Goal: Transaction & Acquisition: Purchase product/service

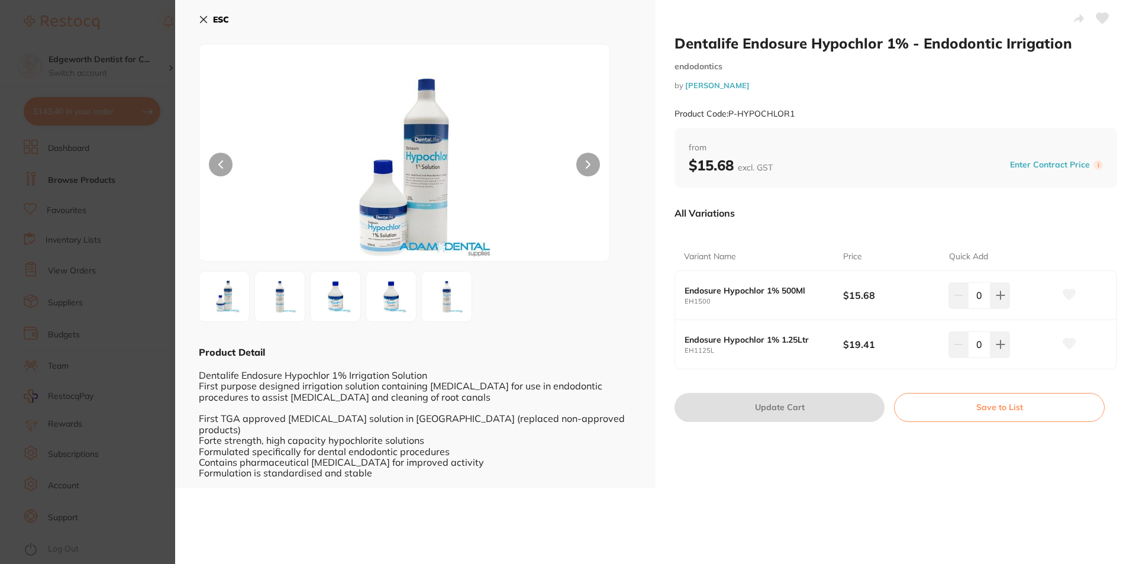
click at [202, 18] on icon at bounding box center [204, 20] width 7 height 7
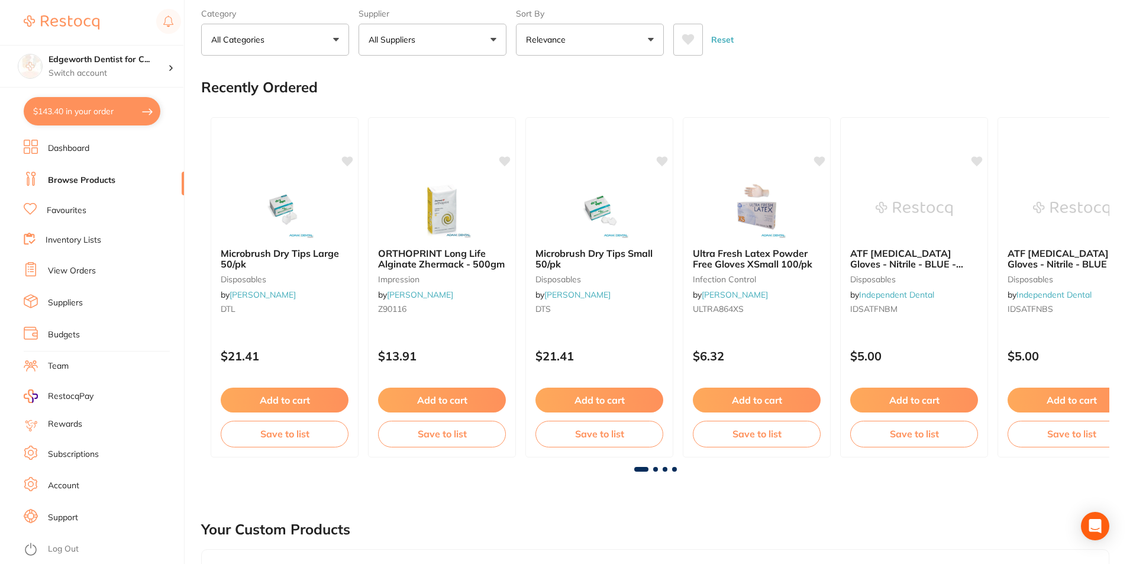
click at [67, 269] on link "View Orders" at bounding box center [72, 271] width 48 height 12
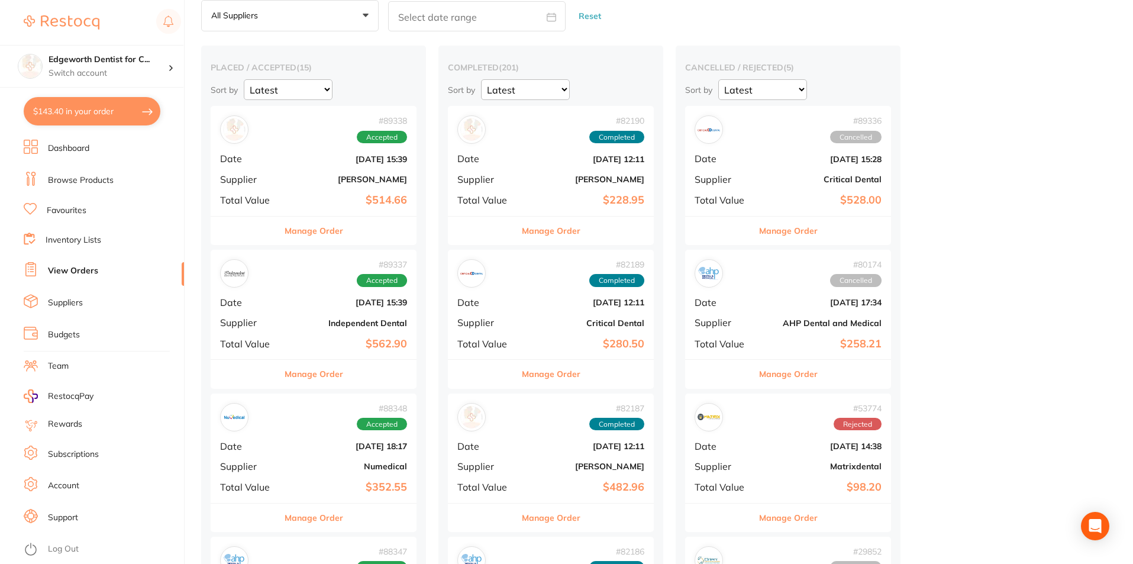
scroll to position [118, 0]
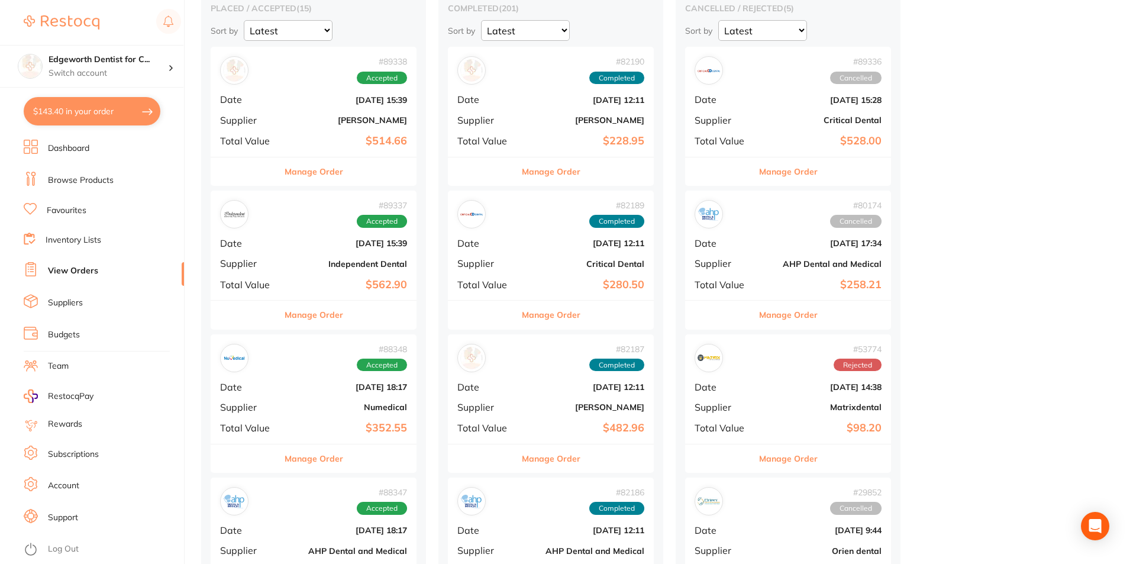
click at [305, 451] on button "Manage Order" at bounding box center [314, 458] width 59 height 28
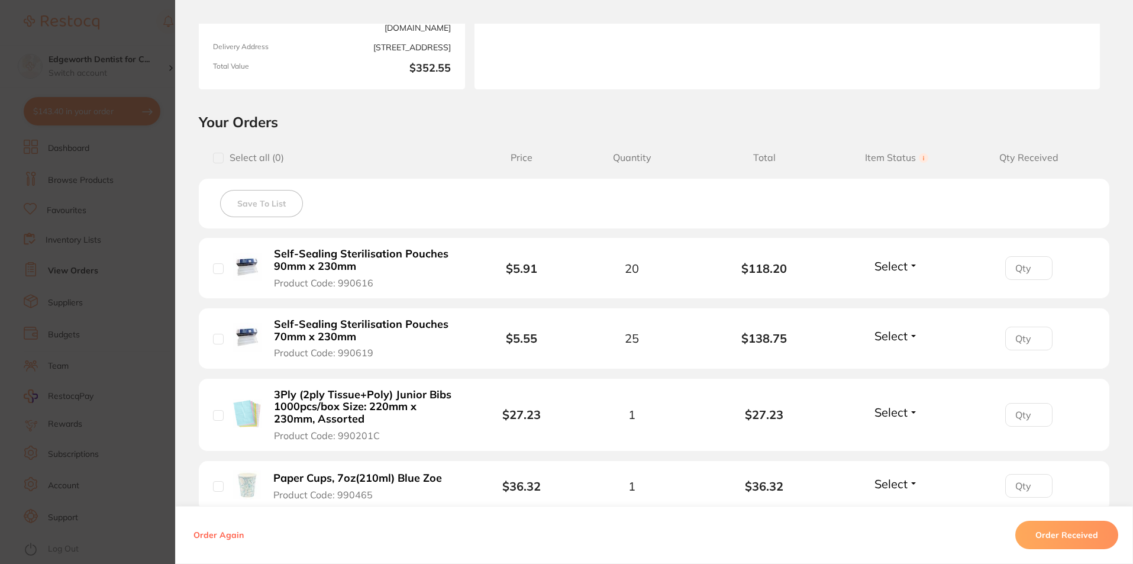
scroll to position [237, 0]
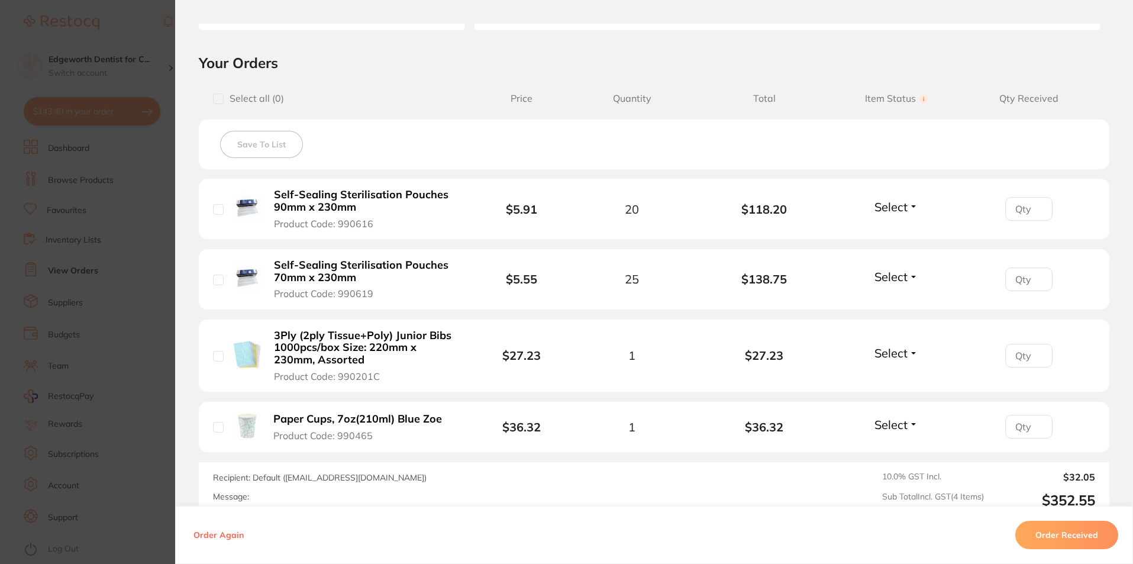
click at [109, 43] on section "Order ID: Restocq- 88348 Order Information Accepted Order Order Date [DATE] 18:…" at bounding box center [566, 282] width 1133 height 564
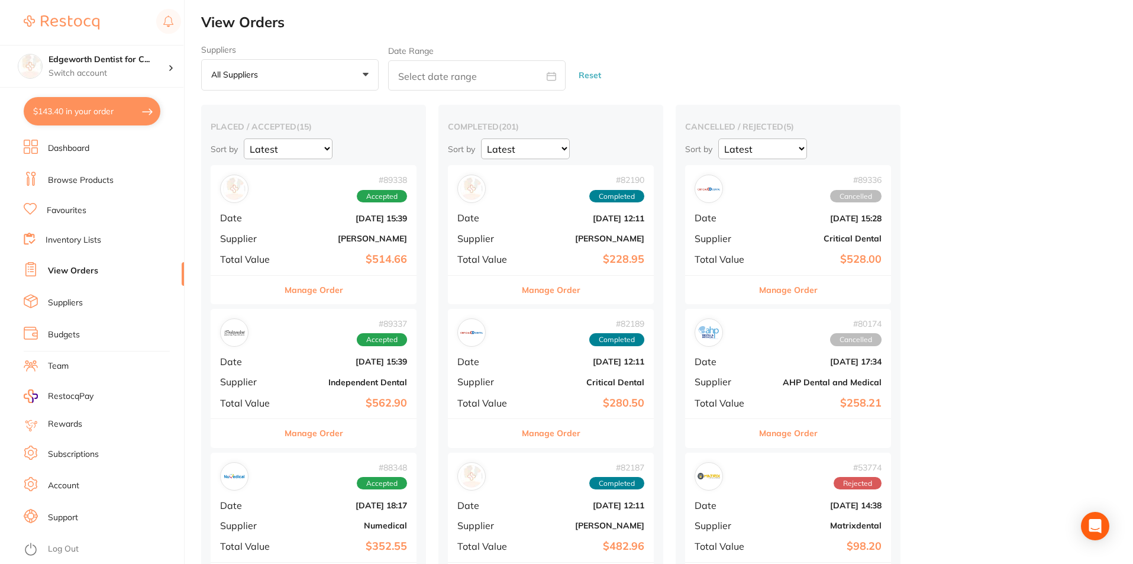
drag, startPoint x: 824, startPoint y: 22, endPoint x: 769, endPoint y: 41, distance: 58.2
click at [823, 21] on h2 "View Orders" at bounding box center [667, 22] width 932 height 17
click at [79, 116] on button "$143.40 in your order" at bounding box center [92, 111] width 137 height 28
checkbox input "true"
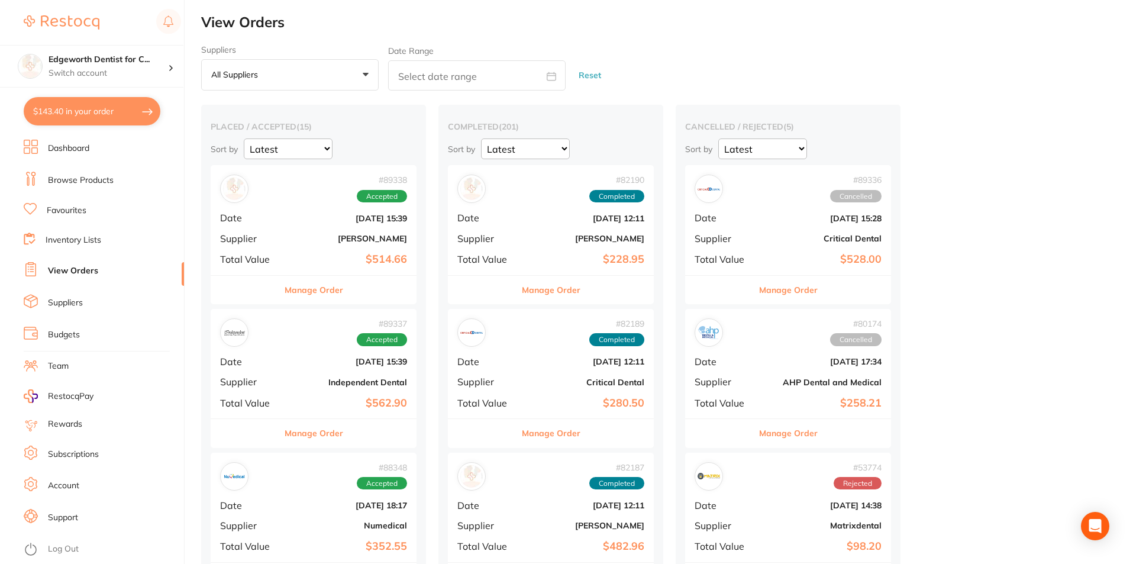
checkbox input "true"
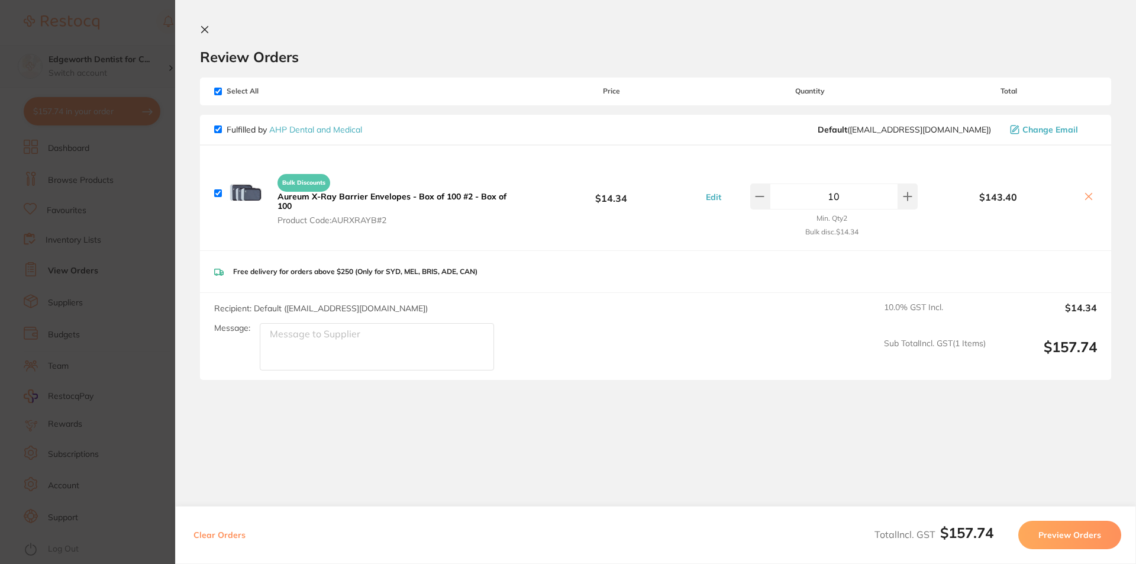
click at [123, 346] on section "Update RRP Set your pre negotiated price for this item. Item Agreed RRP (excl. …" at bounding box center [568, 282] width 1136 height 564
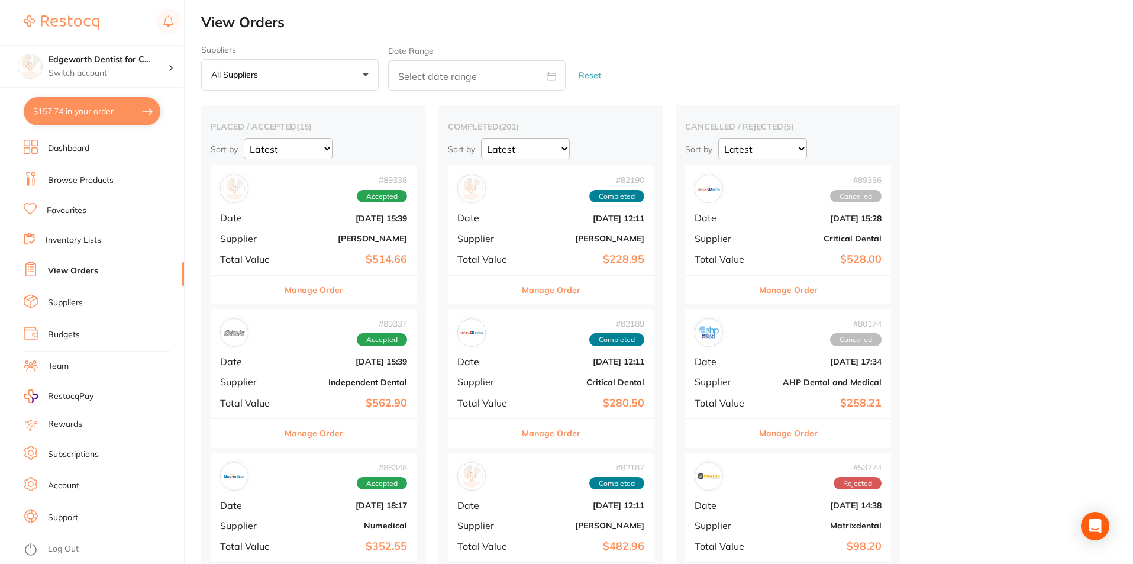
click at [82, 147] on link "Dashboard" at bounding box center [68, 149] width 41 height 12
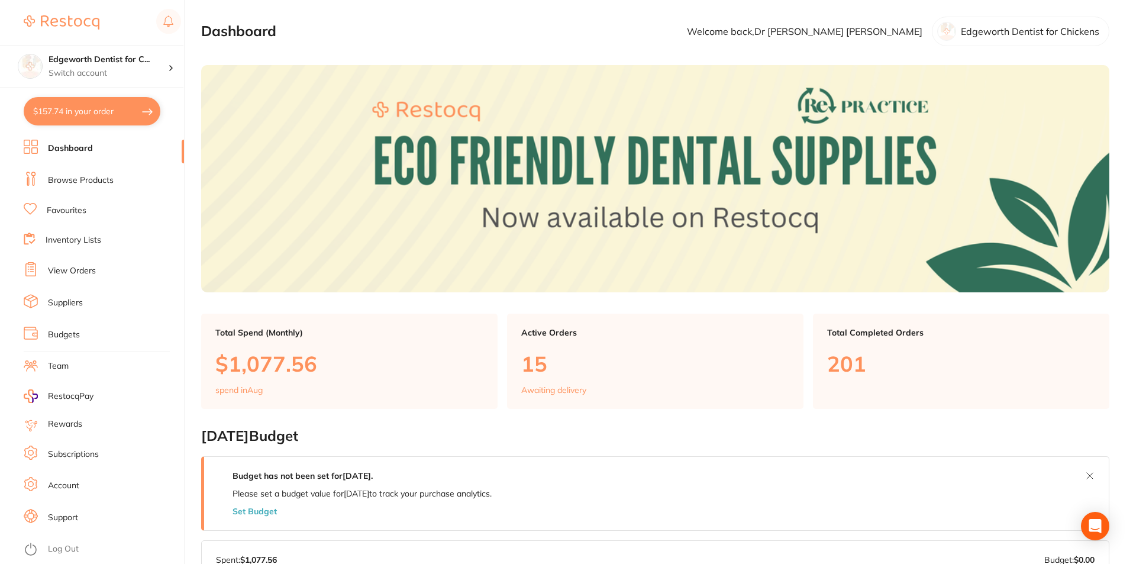
click at [91, 176] on link "Browse Products" at bounding box center [81, 181] width 66 height 12
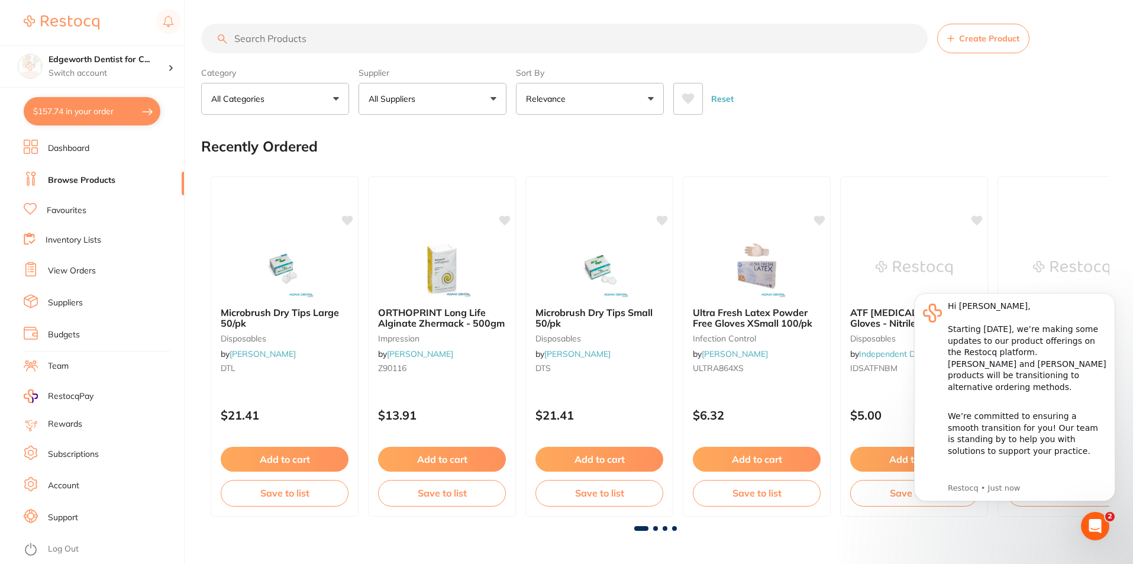
click at [284, 34] on input "search" at bounding box center [564, 39] width 727 height 30
click at [286, 34] on input "search" at bounding box center [564, 39] width 727 height 30
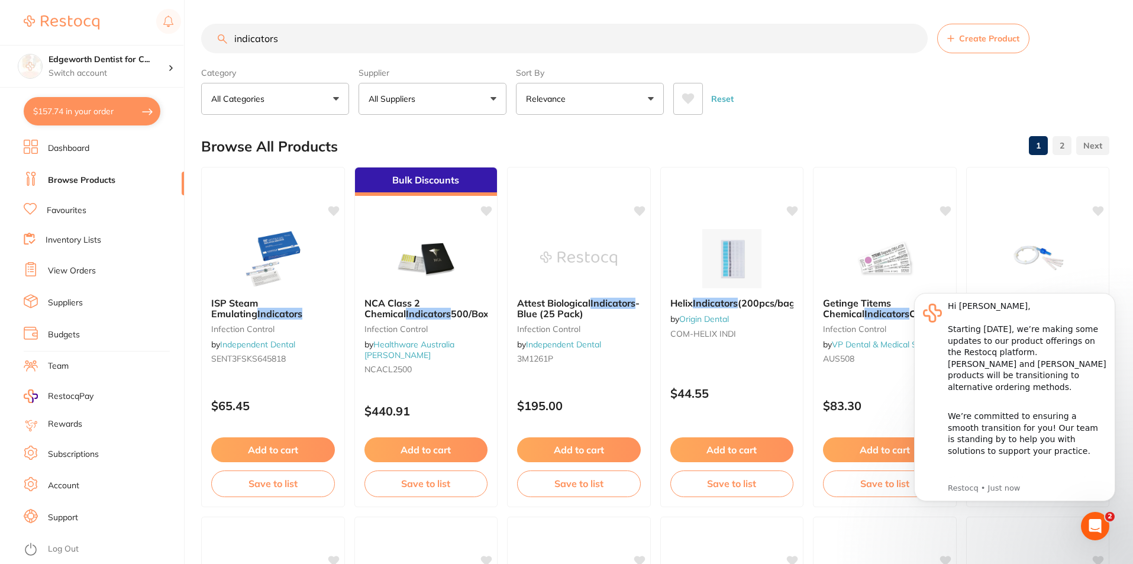
click at [231, 38] on input "indicators" at bounding box center [564, 39] width 727 height 30
type input "titems indicators"
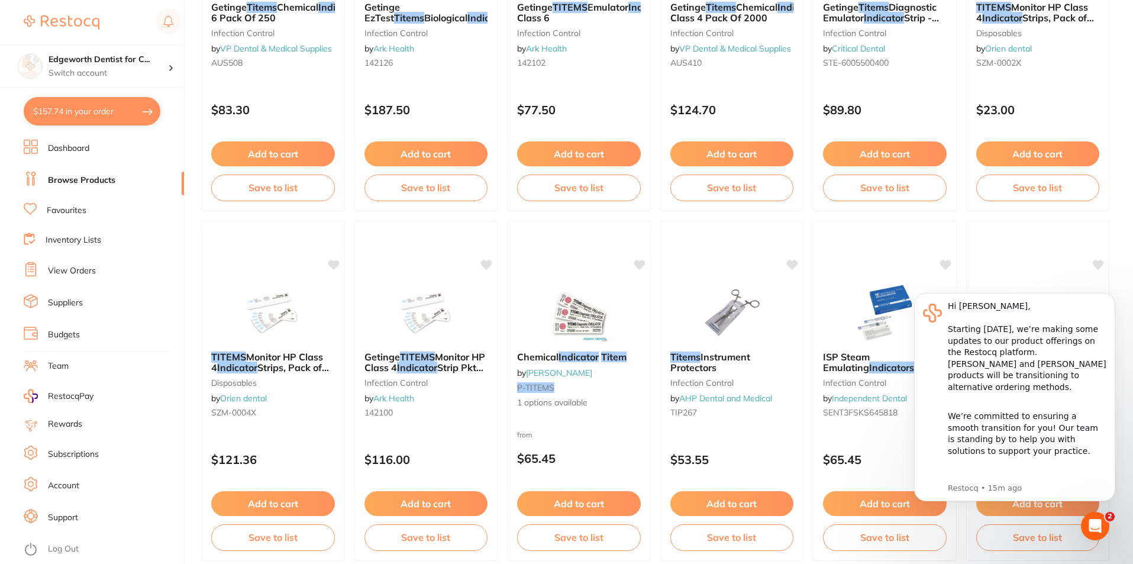
scroll to position [789, 0]
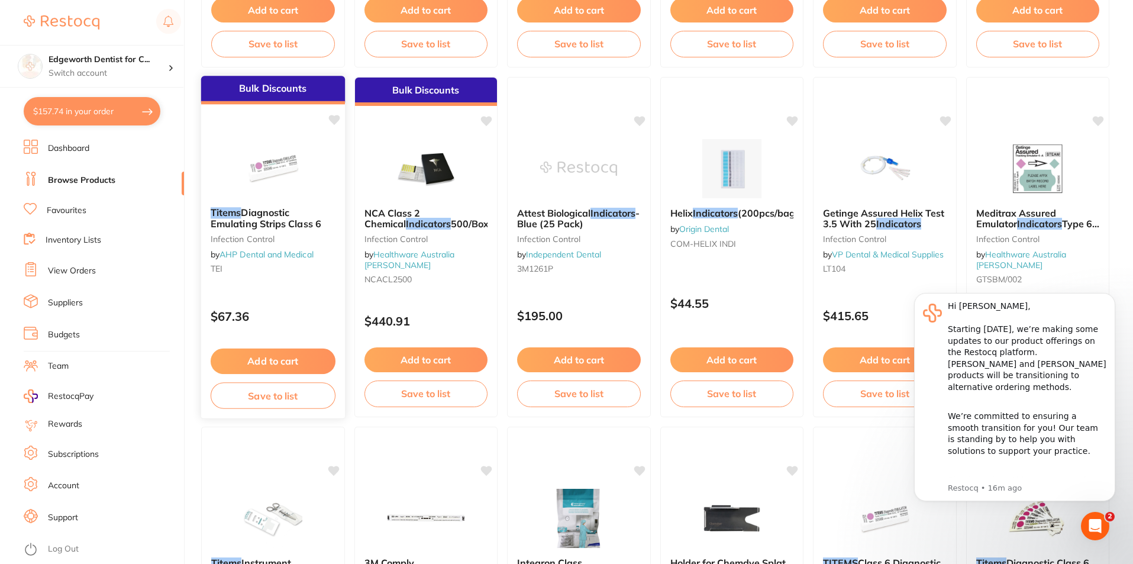
click at [253, 216] on span "Diagnostic Emulating Strips Class 6" at bounding box center [266, 217] width 111 height 23
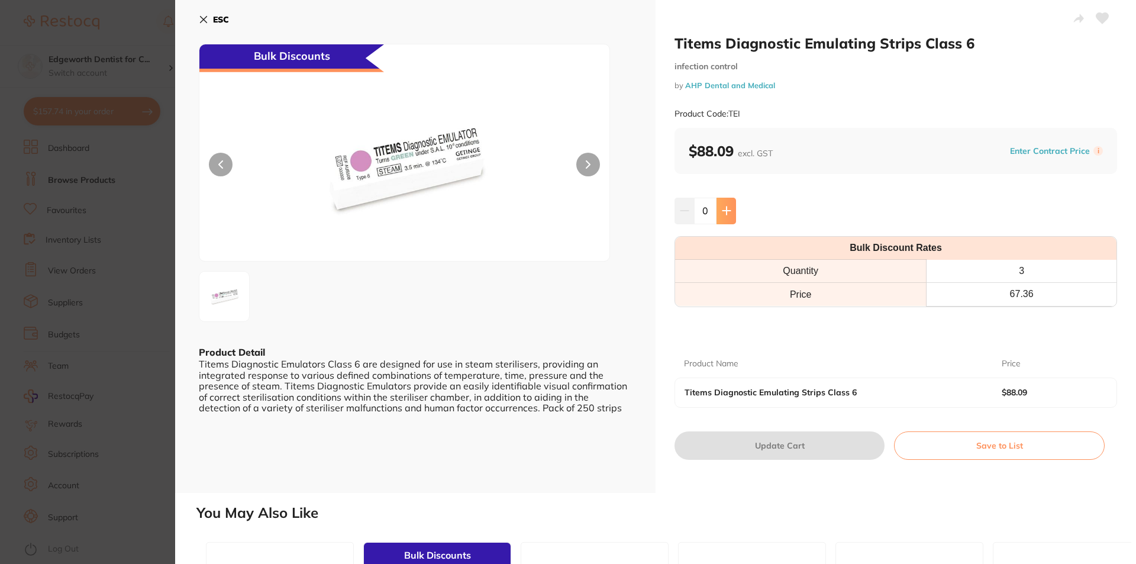
click at [717, 207] on button at bounding box center [727, 211] width 20 height 26
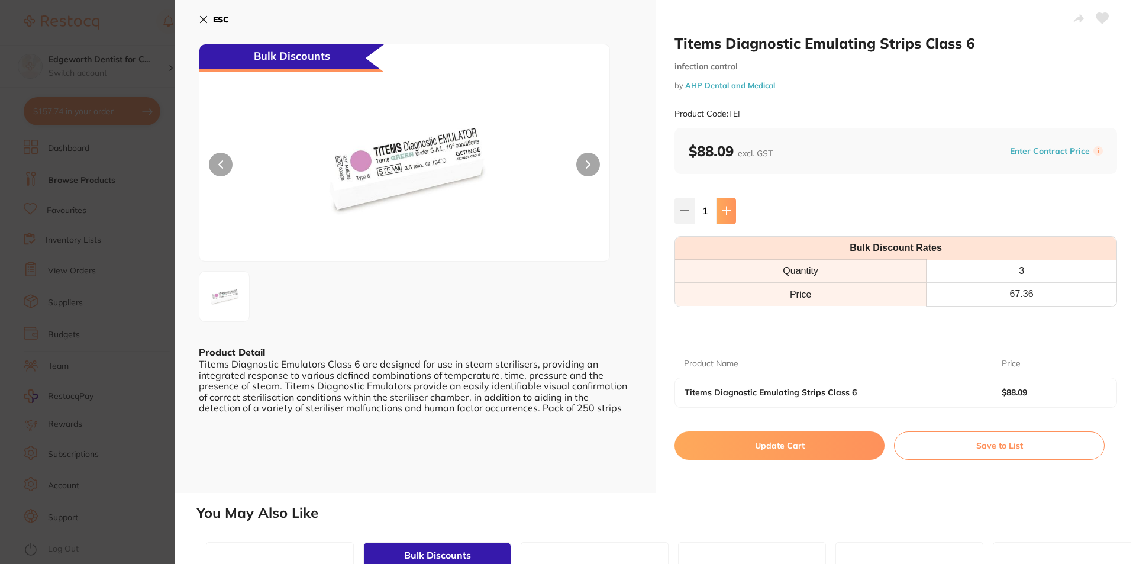
click at [719, 208] on button at bounding box center [727, 211] width 20 height 26
drag, startPoint x: 720, startPoint y: 209, endPoint x: 795, endPoint y: 332, distance: 143.9
click at [722, 209] on icon at bounding box center [726, 210] width 9 height 9
type input "3"
click at [765, 446] on button "Update Cart" at bounding box center [780, 445] width 210 height 28
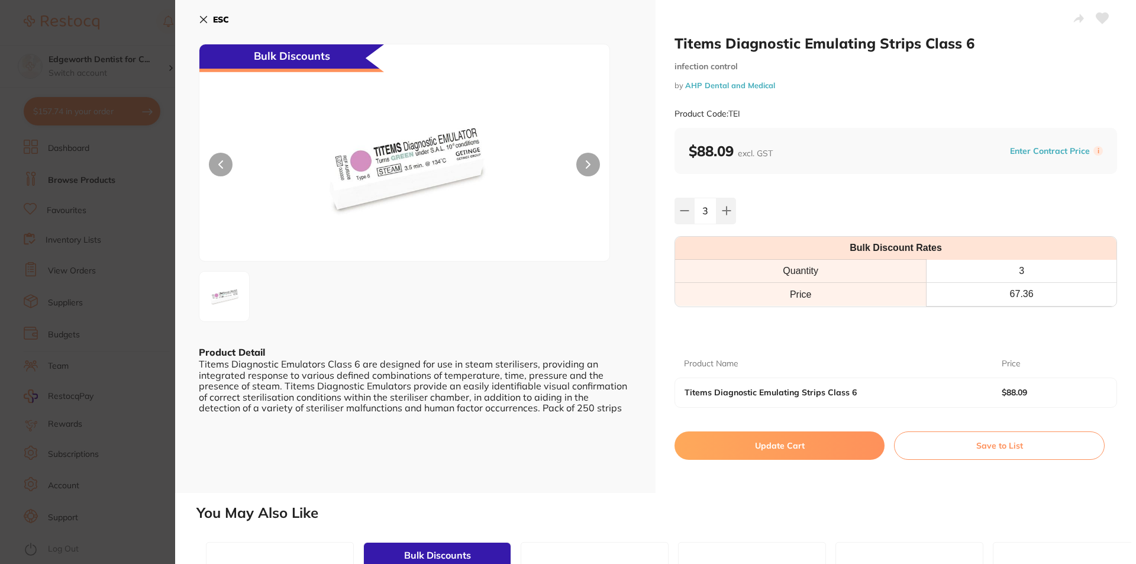
checkbox input "false"
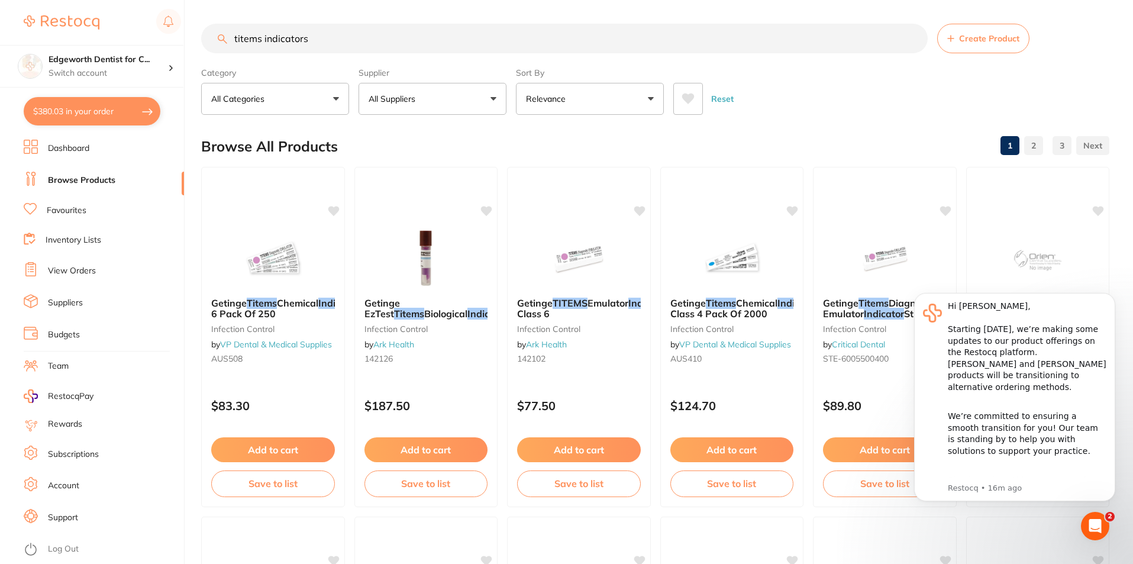
scroll to position [1, 0]
drag, startPoint x: 466, startPoint y: 30, endPoint x: 143, endPoint y: 53, distance: 324.5
click at [143, 53] on div "$380.03 Edgeworth Dentist for C... Switch account Edgeworth Dentist for Chicken…" at bounding box center [566, 282] width 1133 height 564
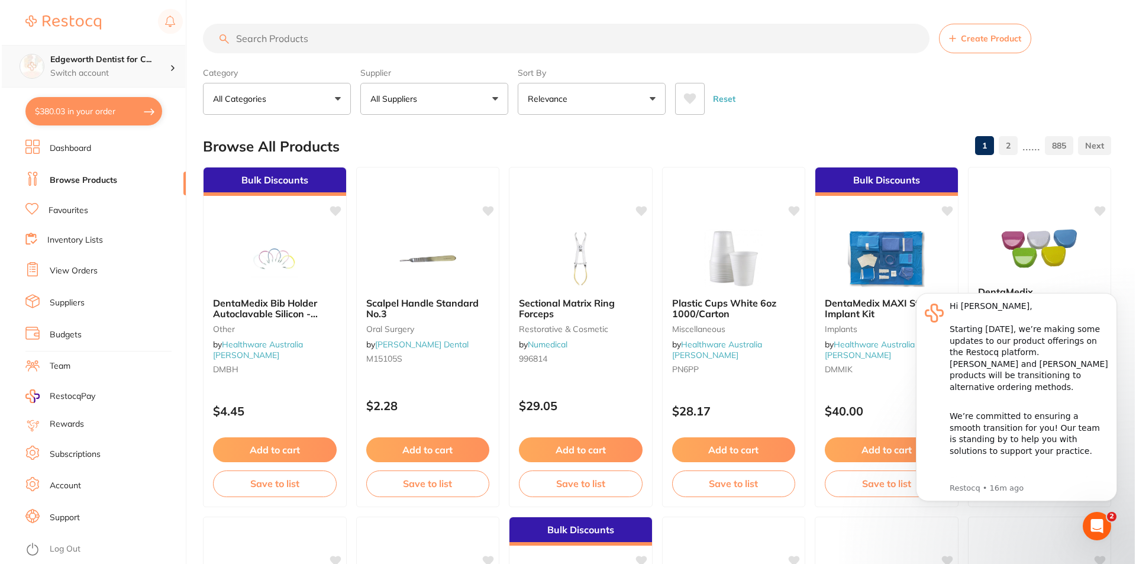
scroll to position [0, 0]
click at [51, 112] on button "$380.03 in your order" at bounding box center [92, 111] width 137 height 28
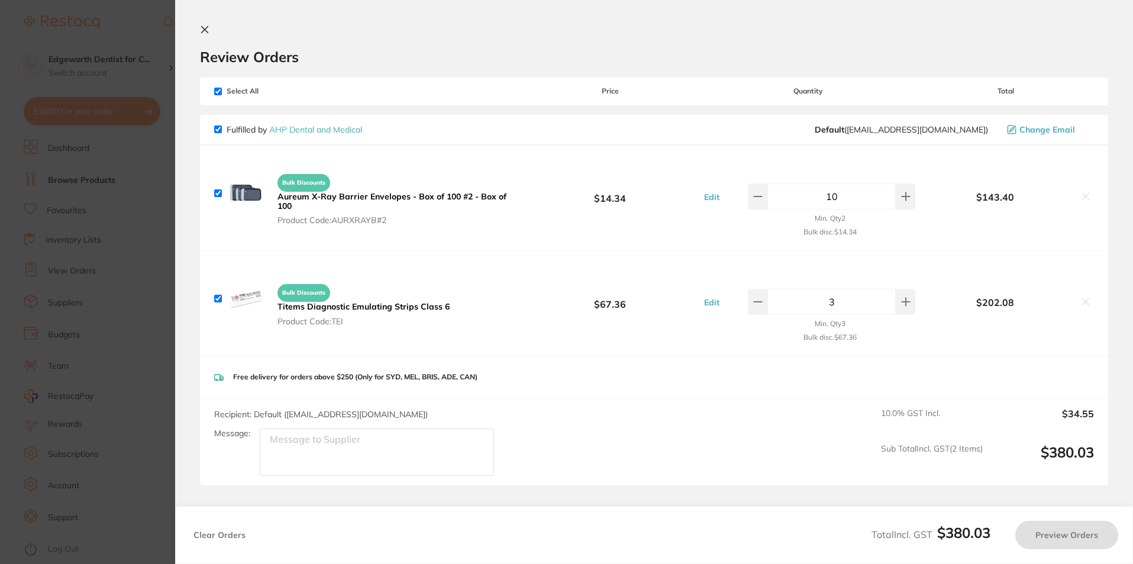
checkbox input "true"
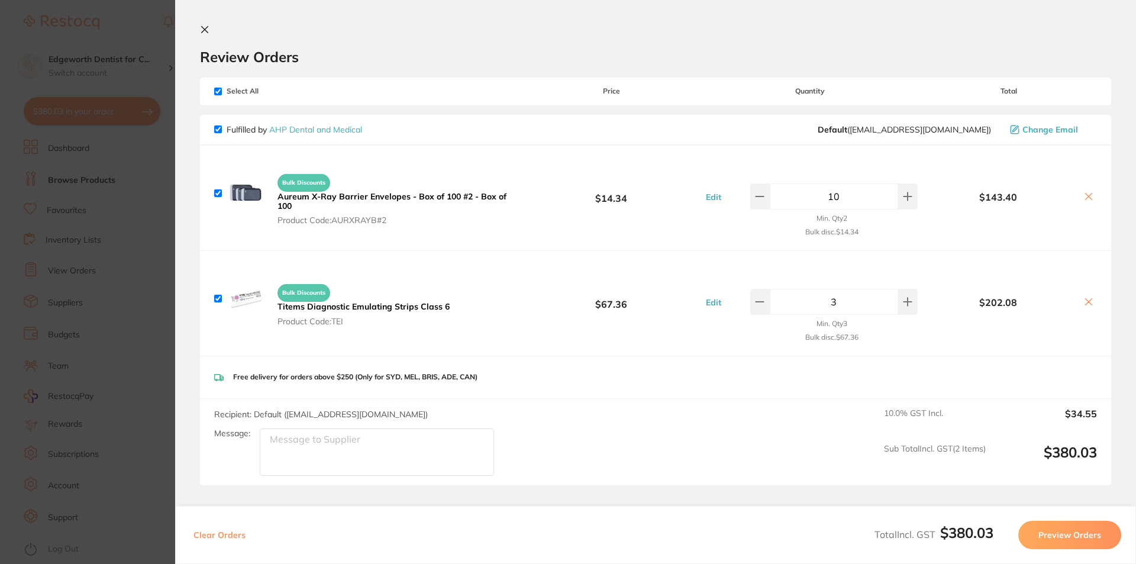
click at [5, 250] on section "Update RRP Set your pre negotiated price for this item. Item Agreed RRP (excl. …" at bounding box center [568, 282] width 1136 height 564
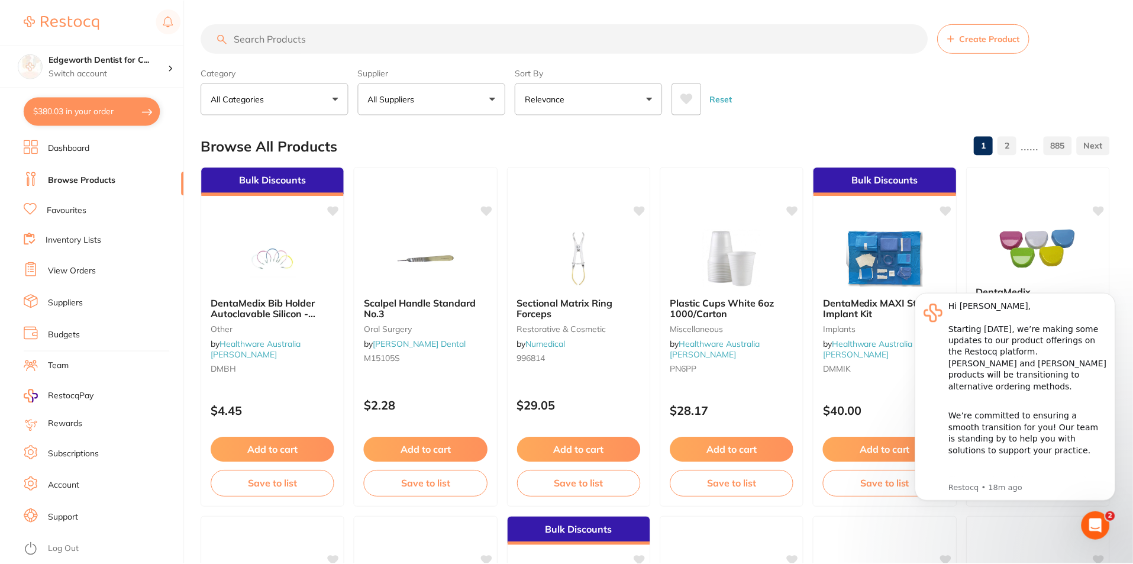
scroll to position [4, 0]
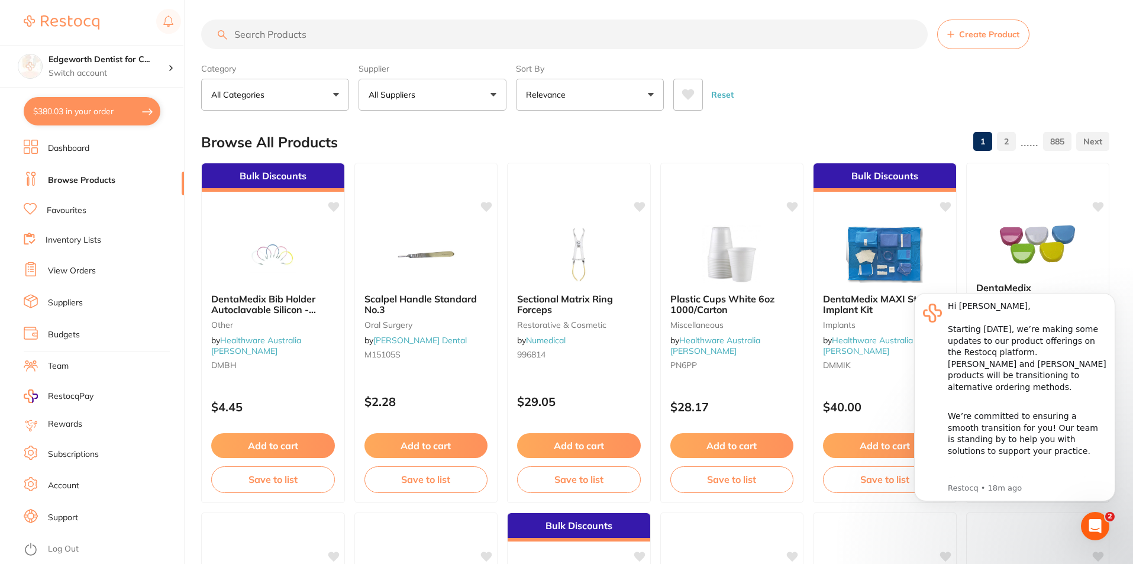
click at [288, 47] on input "search" at bounding box center [564, 35] width 727 height 30
type input "prophy cups"
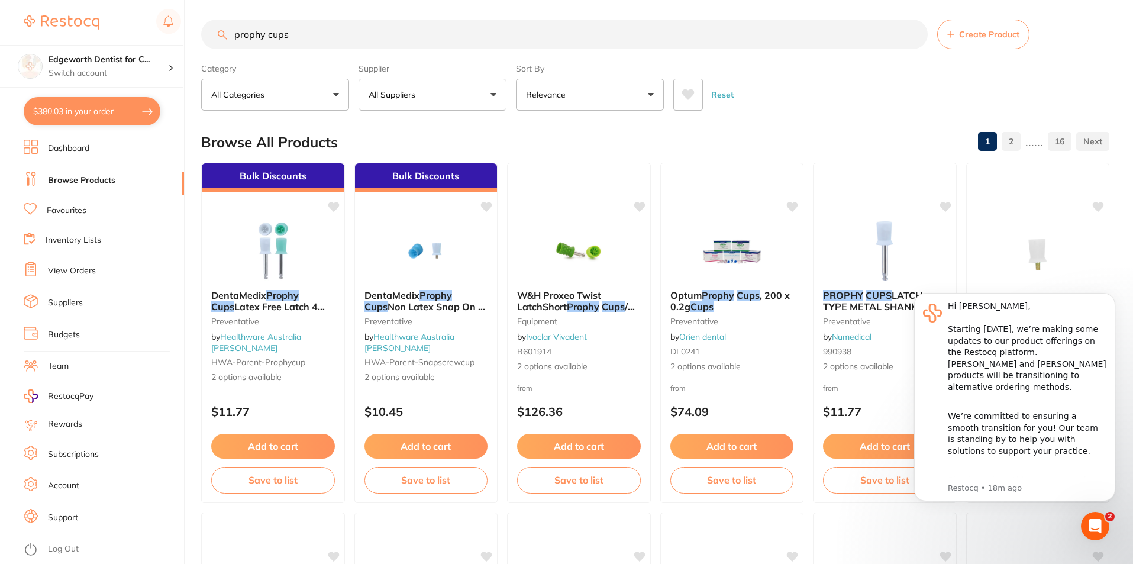
scroll to position [0, 0]
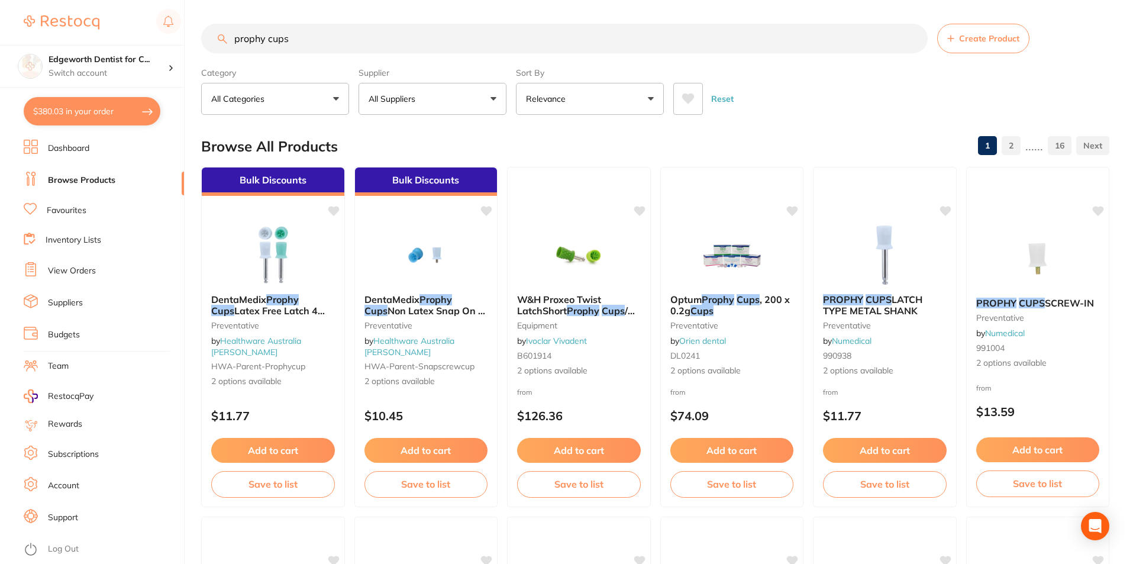
click at [402, 104] on p "All Suppliers" at bounding box center [394, 99] width 51 height 12
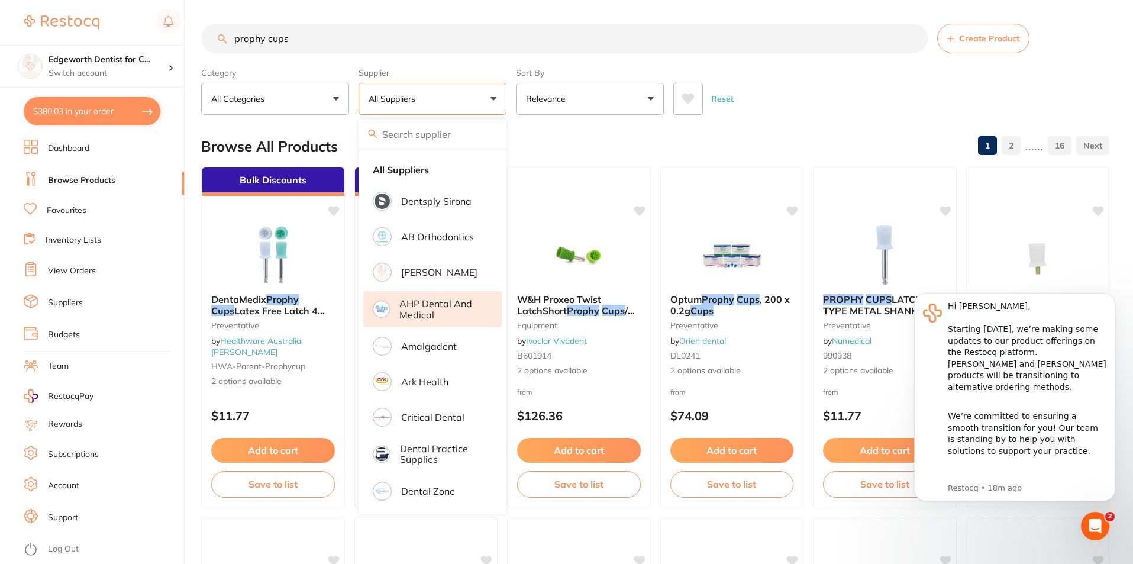
click at [423, 302] on p "AHP Dental and Medical" at bounding box center [442, 309] width 86 height 22
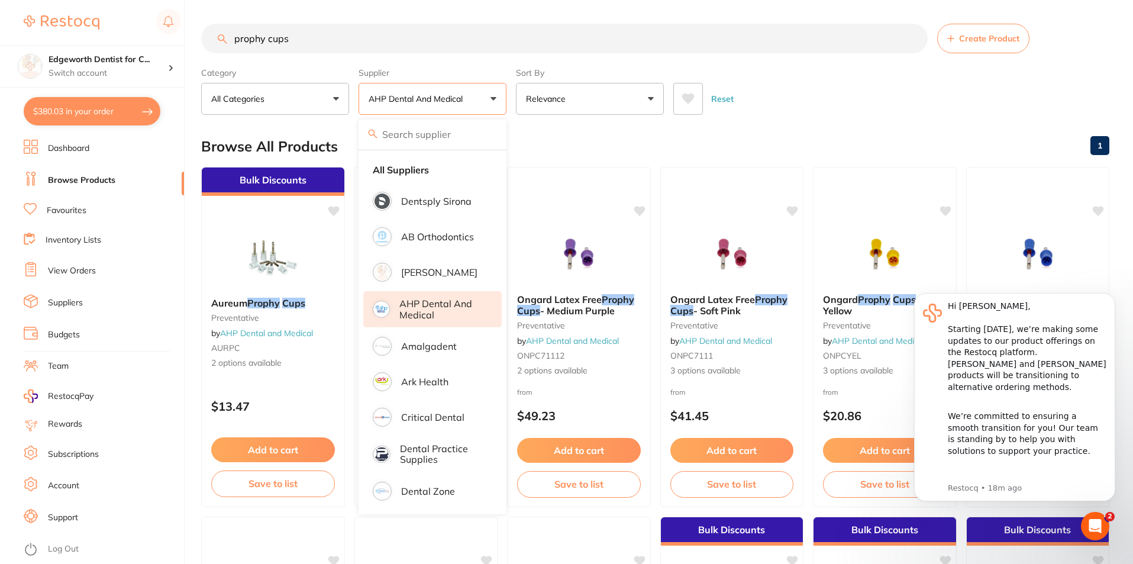
click at [866, 98] on div "Reset" at bounding box center [886, 93] width 427 height 41
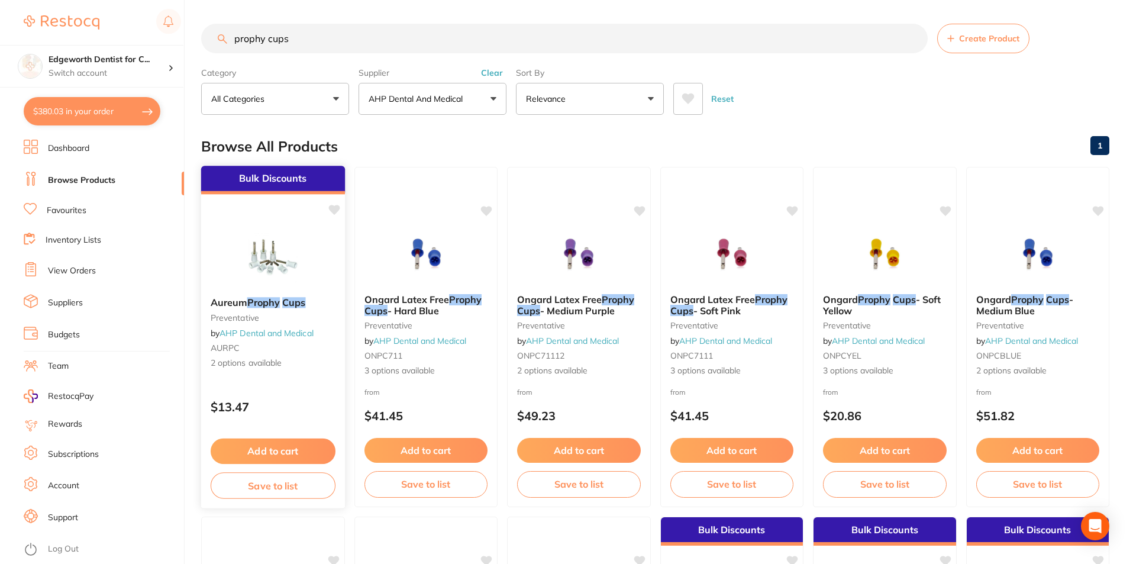
click at [229, 313] on small "preventative" at bounding box center [273, 317] width 125 height 9
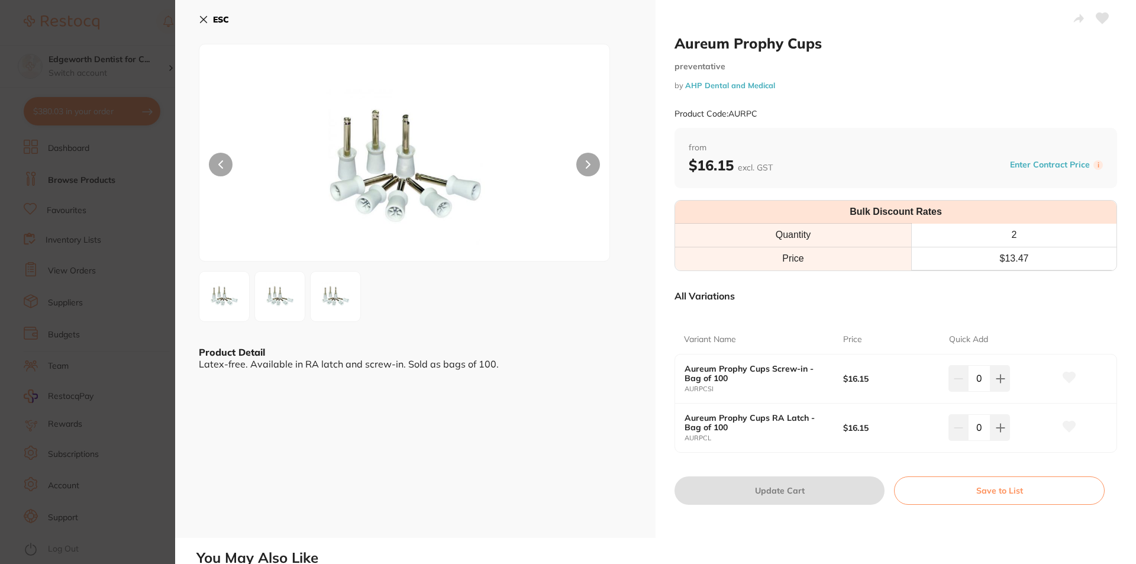
click at [199, 19] on icon at bounding box center [203, 19] width 9 height 9
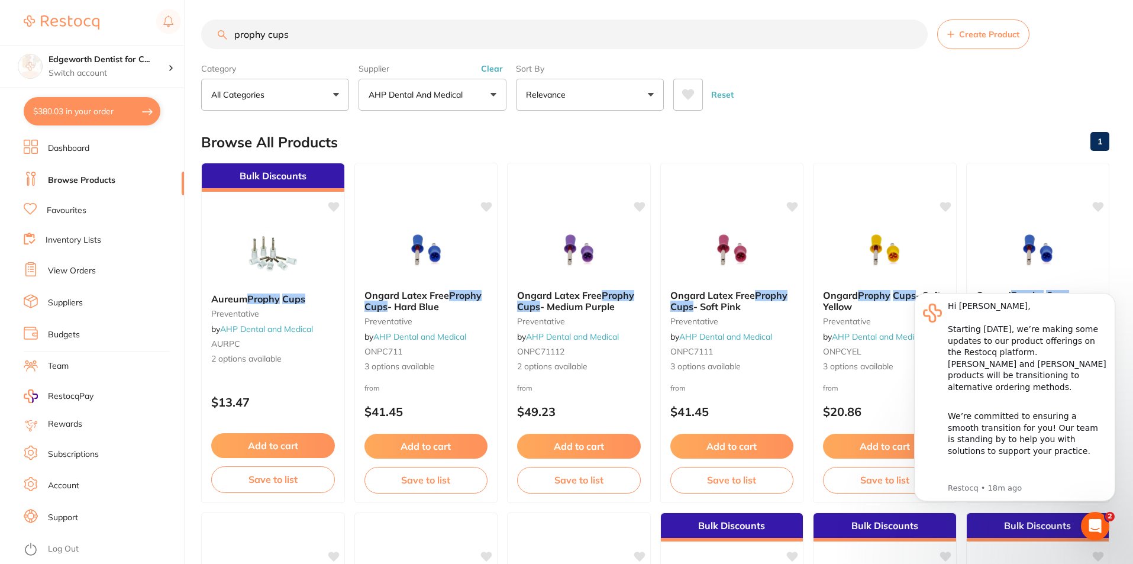
click at [436, 98] on p "AHP Dental and Medical" at bounding box center [418, 95] width 99 height 12
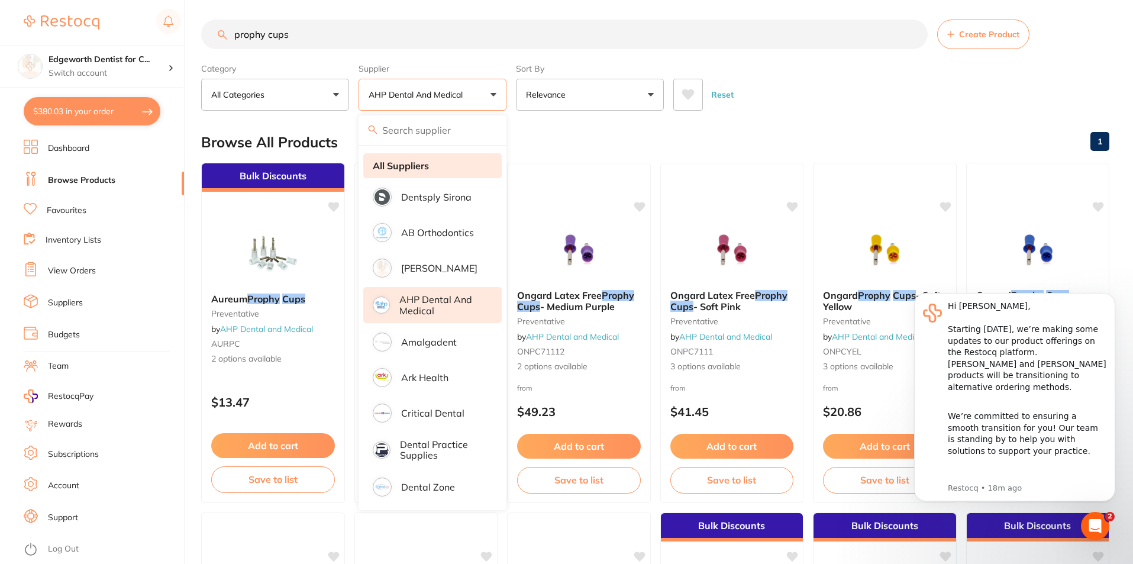
click at [402, 162] on strong "All Suppliers" at bounding box center [401, 165] width 56 height 11
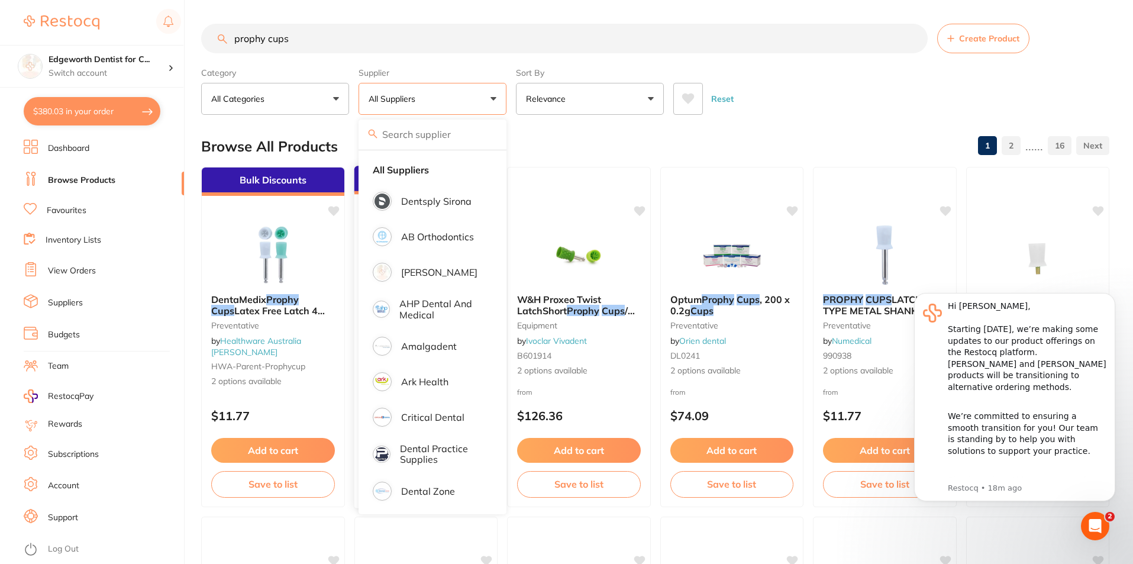
click at [795, 128] on div "Browse All Products 1 2 ...... 16" at bounding box center [655, 147] width 908 height 40
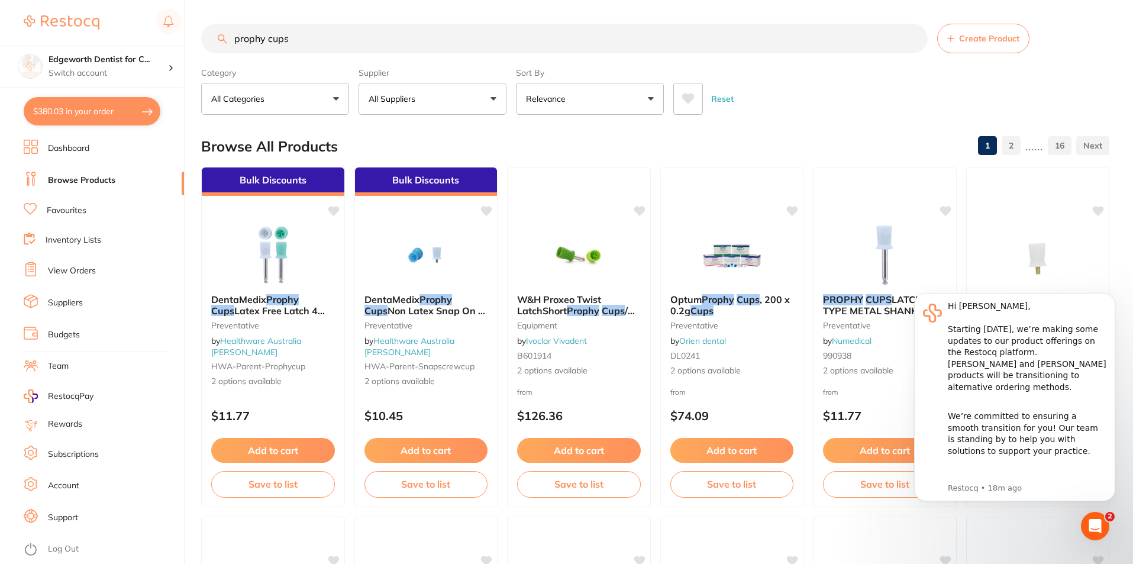
click at [456, 98] on button "All Suppliers" at bounding box center [433, 99] width 148 height 32
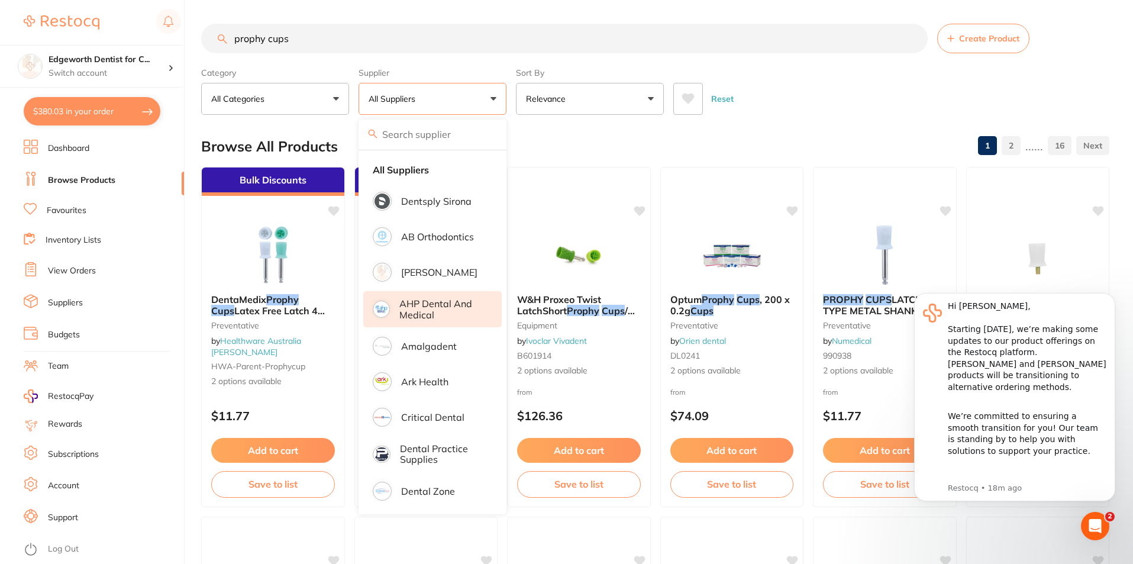
click at [417, 307] on p "AHP Dental and Medical" at bounding box center [442, 309] width 86 height 22
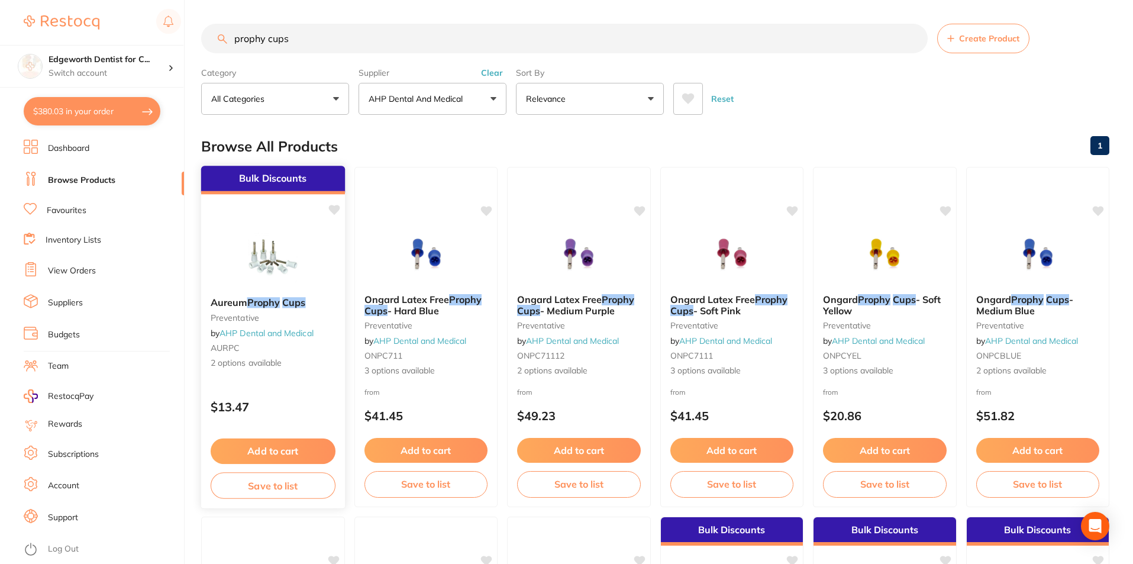
click at [302, 295] on div "Aureum Prophy Cups preventative by AHP Dental and Medical AURPC 2 options avail…" at bounding box center [273, 333] width 144 height 91
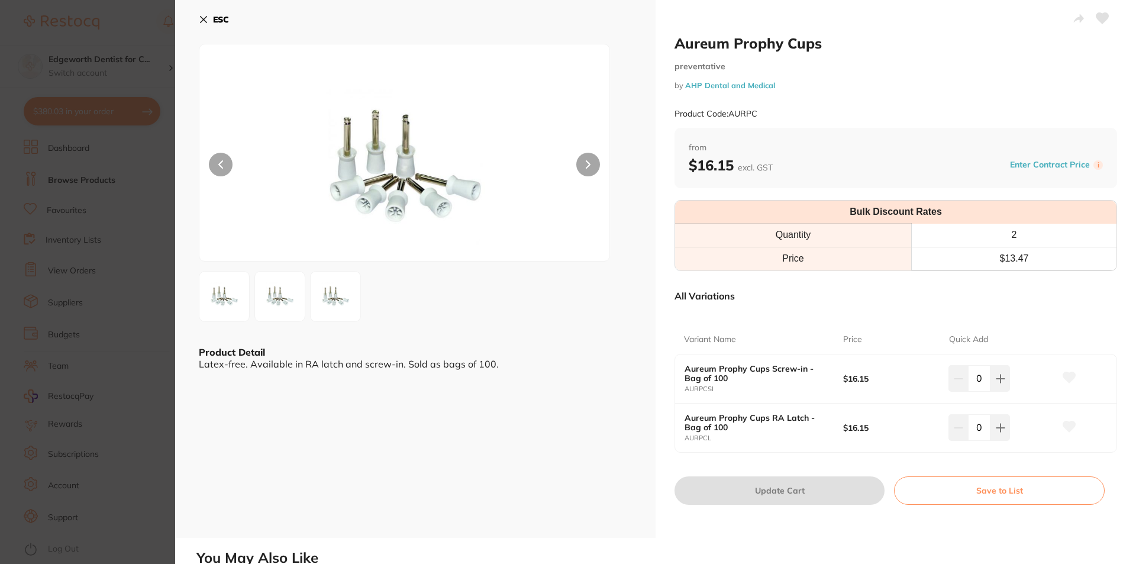
drag, startPoint x: 985, startPoint y: 426, endPoint x: 975, endPoint y: 428, distance: 10.3
click at [975, 428] on input "0" at bounding box center [979, 427] width 22 height 26
type input "15"
click at [533, 421] on div "ESC Product Detail Latex-free. Available in RA latch and screw-in. Sold as bags…" at bounding box center [415, 269] width 480 height 538
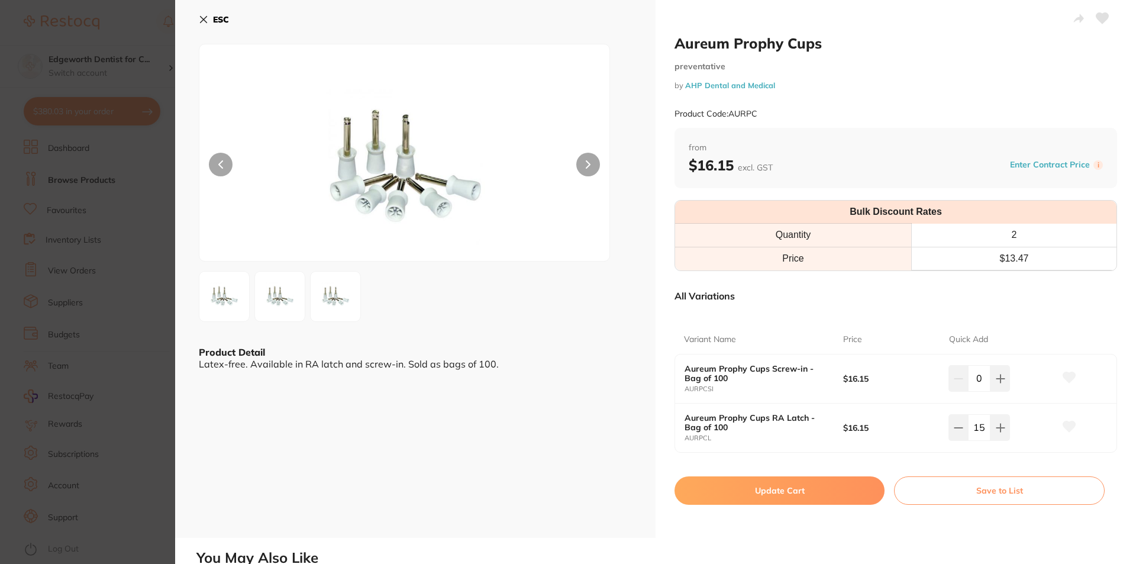
click at [804, 488] on button "Update Cart" at bounding box center [780, 490] width 210 height 28
checkbox input "false"
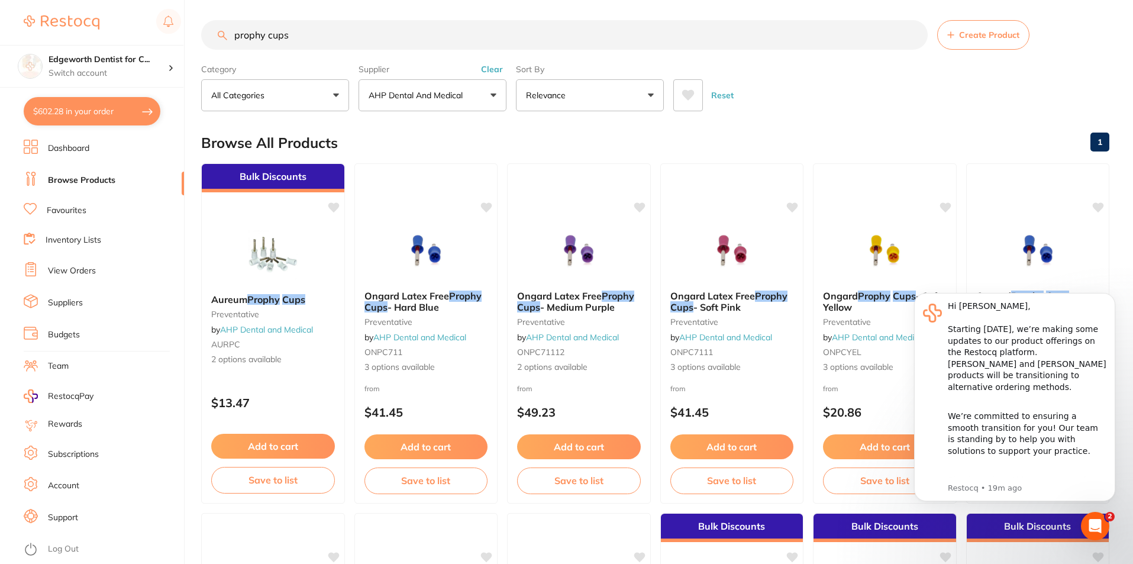
type input "15"
click at [127, 102] on button "$602.28 in your order" at bounding box center [92, 111] width 137 height 28
checkbox input "true"
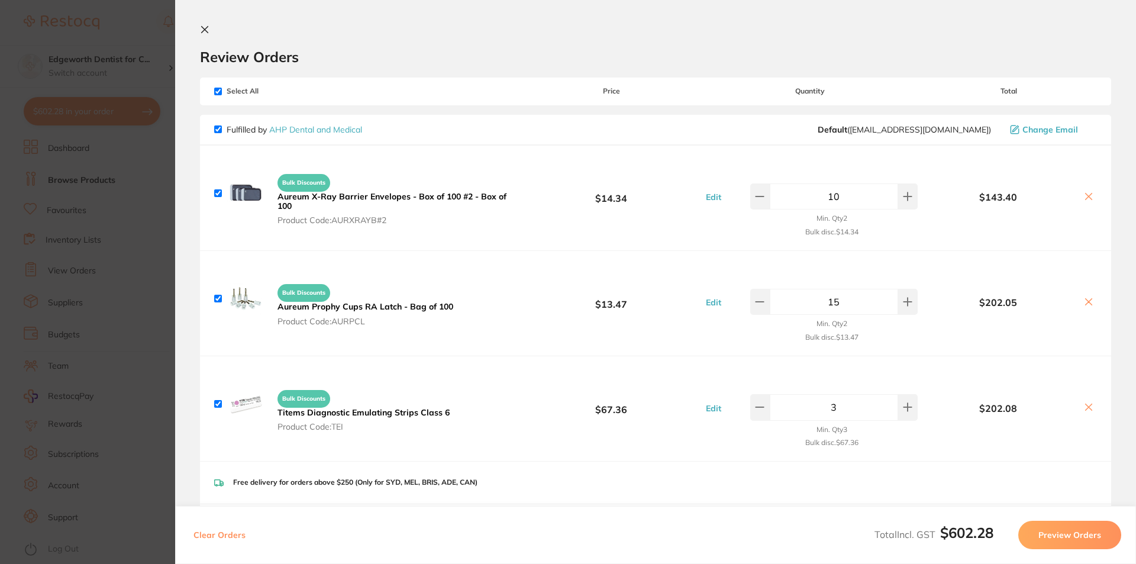
click at [856, 302] on input "15" at bounding box center [834, 302] width 128 height 26
type input "10"
click at [1057, 237] on div "Bulk Discounts Aureum X-Ray Barrier Envelopes - Box of 100 #2 - Box of 100 Prod…" at bounding box center [655, 198] width 911 height 105
click at [1100, 343] on div "Bulk Discounts Aureum Prophy Cups RA Latch - Bag of 100 Product Code: AURPCL $1…" at bounding box center [655, 303] width 911 height 105
click at [131, 11] on section "Update RRP Set your pre negotiated price for this item. Item Agreed RRP (excl. …" at bounding box center [568, 282] width 1136 height 564
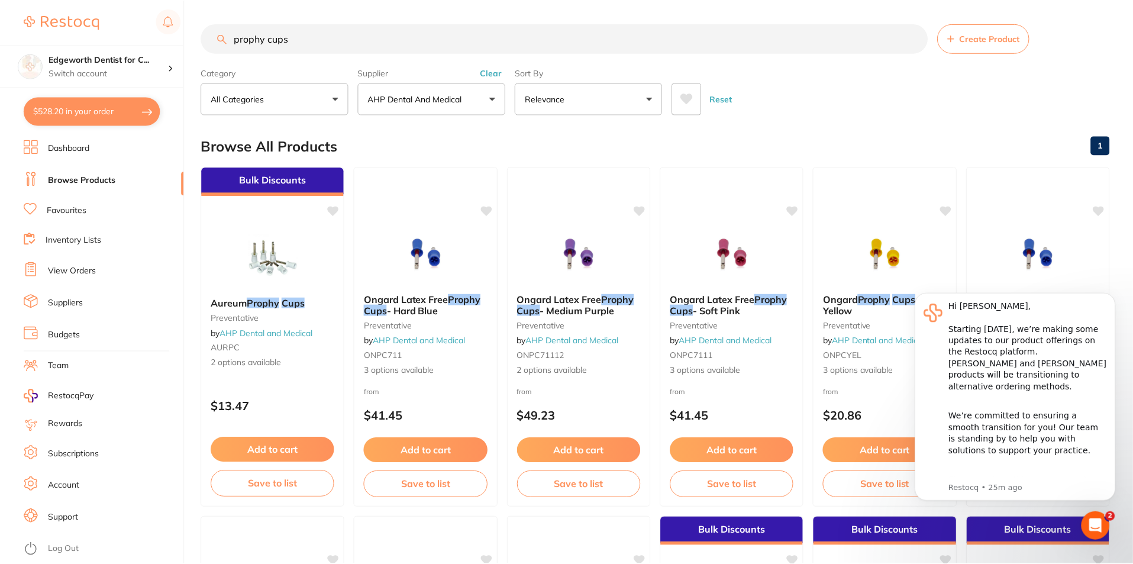
scroll to position [4, 0]
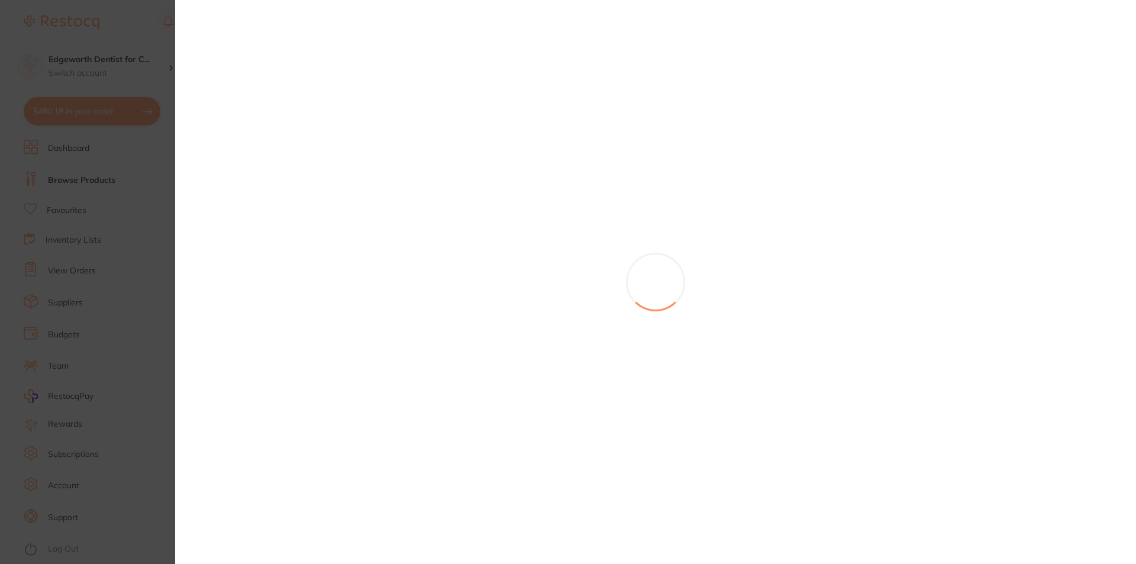
click at [117, 178] on section at bounding box center [568, 282] width 1136 height 564
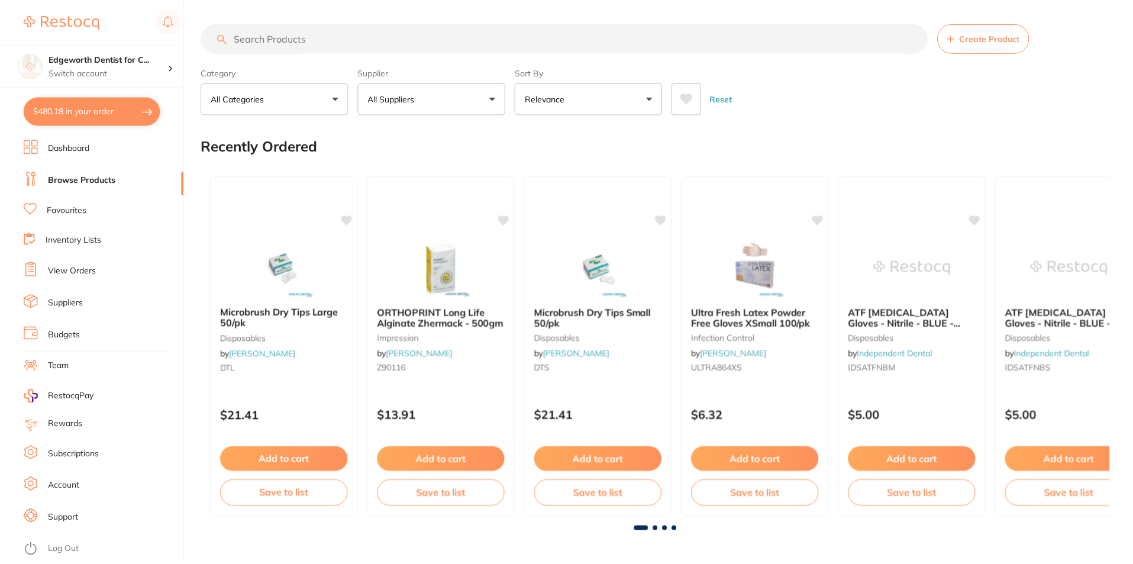
scroll to position [4, 0]
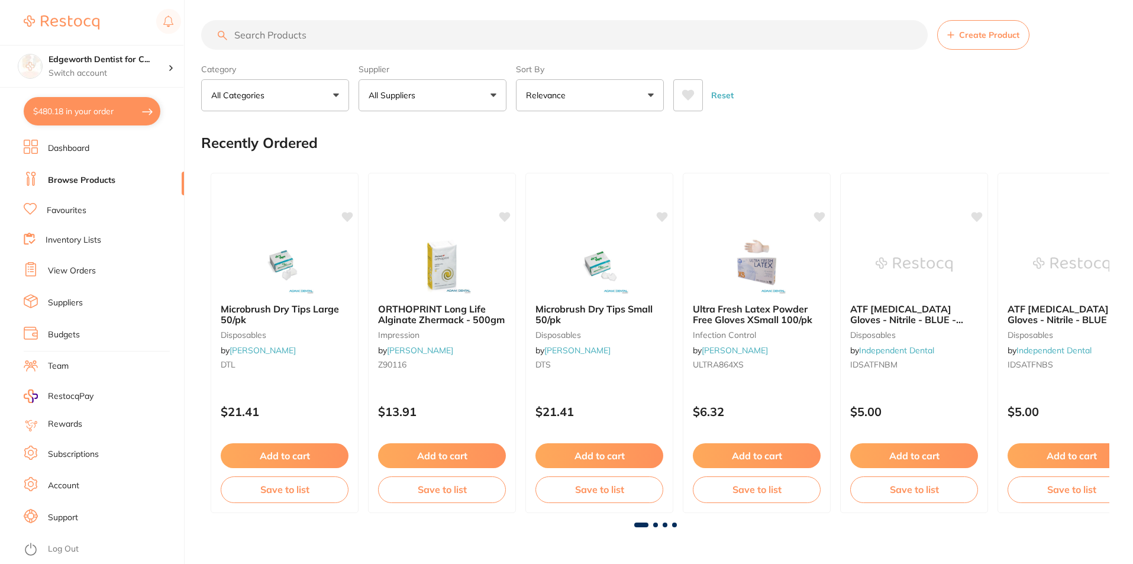
click at [124, 121] on button "$480.18 in your order" at bounding box center [92, 111] width 137 height 28
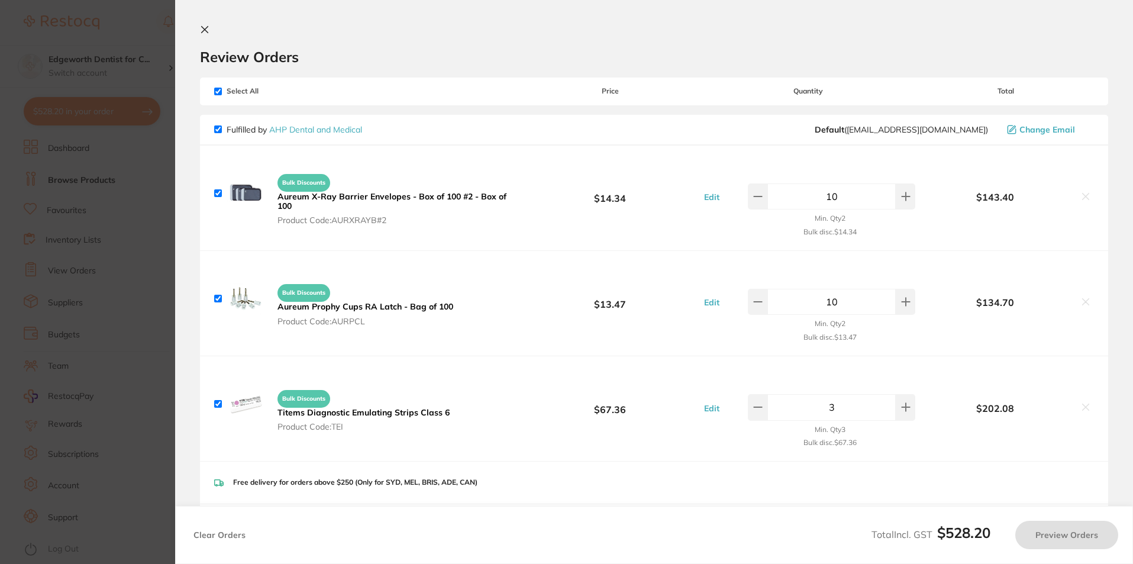
checkbox input "true"
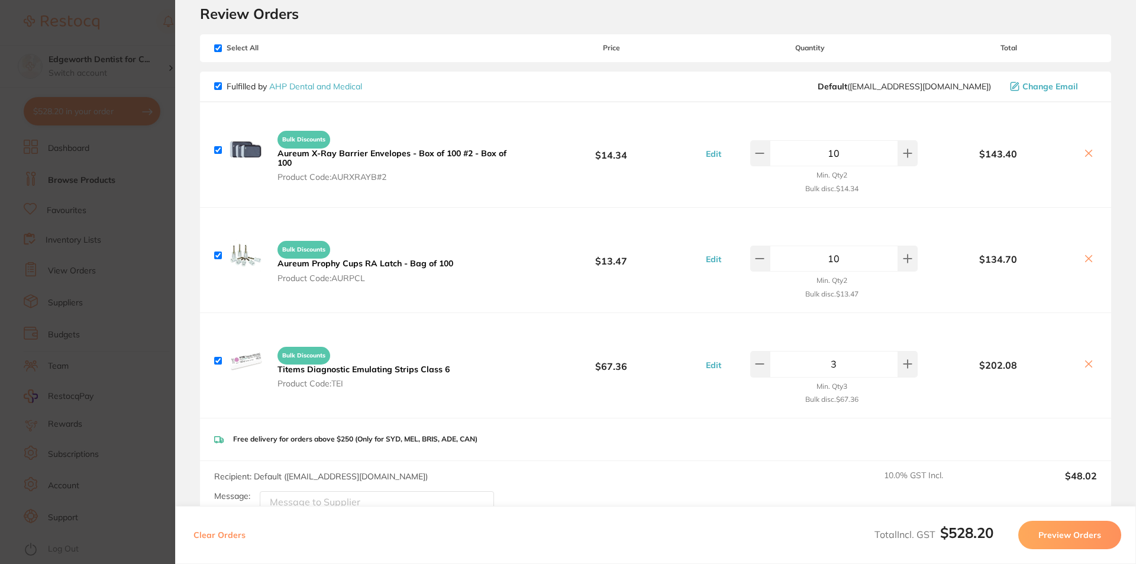
scroll to position [0, 0]
click at [1064, 527] on button "Preview Orders" at bounding box center [1069, 535] width 103 height 28
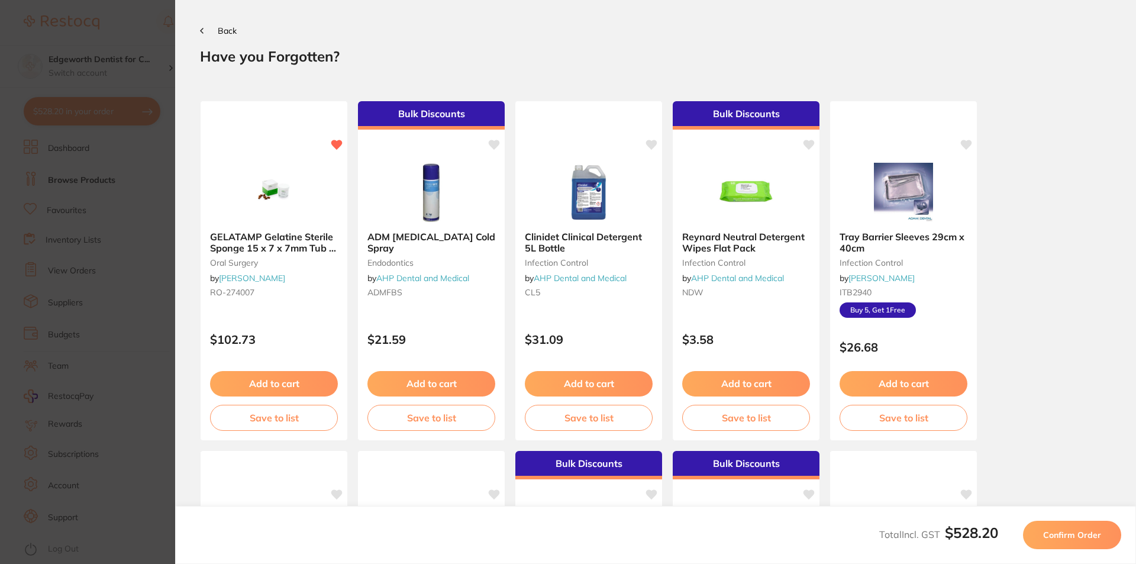
click at [1075, 528] on button "Confirm Order" at bounding box center [1072, 535] width 98 height 28
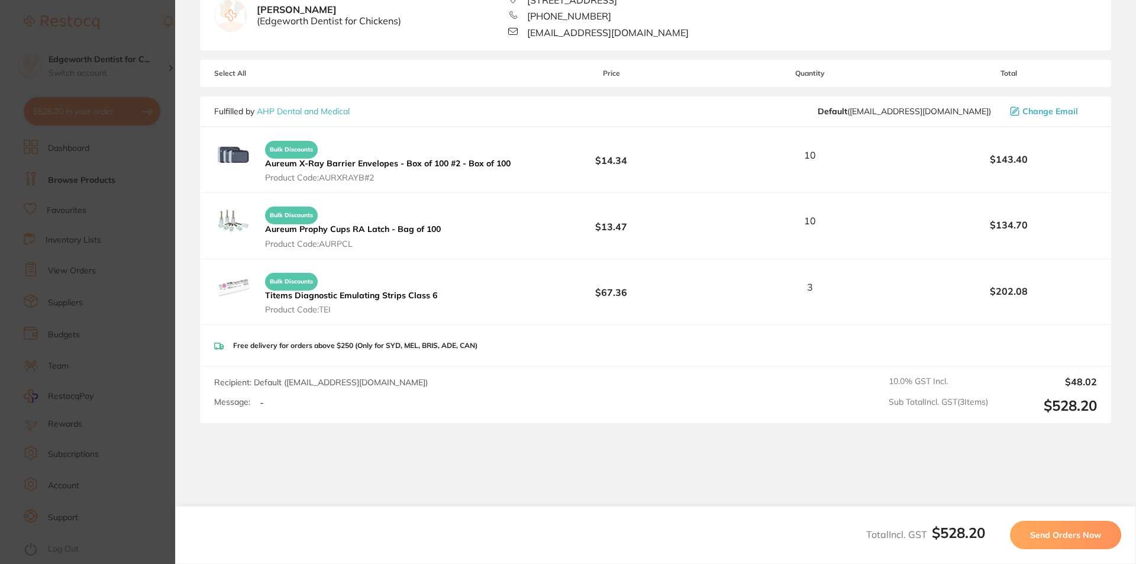
scroll to position [118, 0]
click at [1059, 539] on span "Send Orders Now" at bounding box center [1065, 535] width 71 height 11
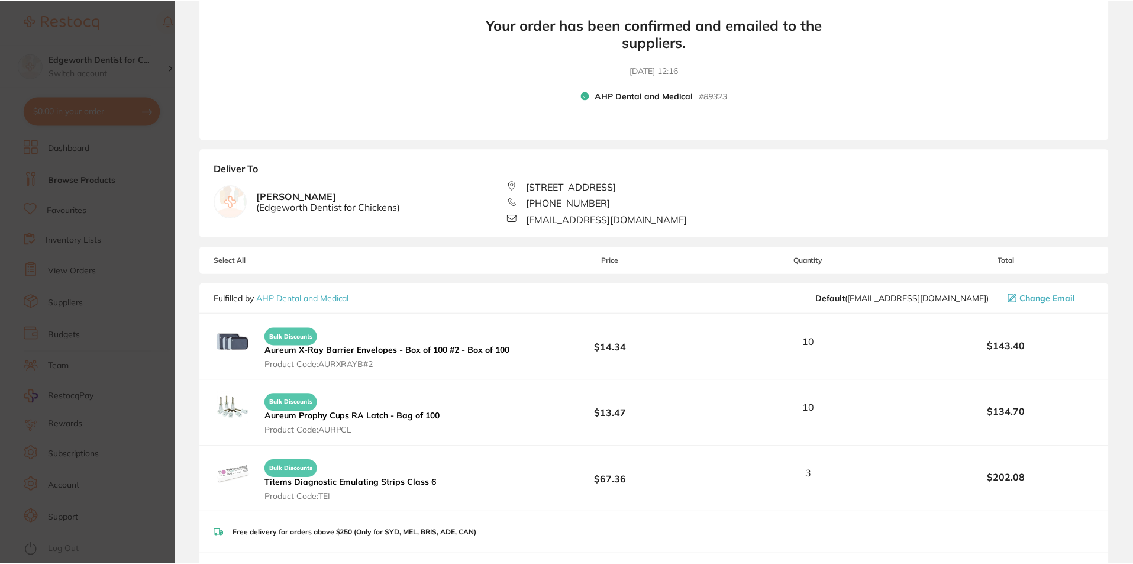
scroll to position [237, 0]
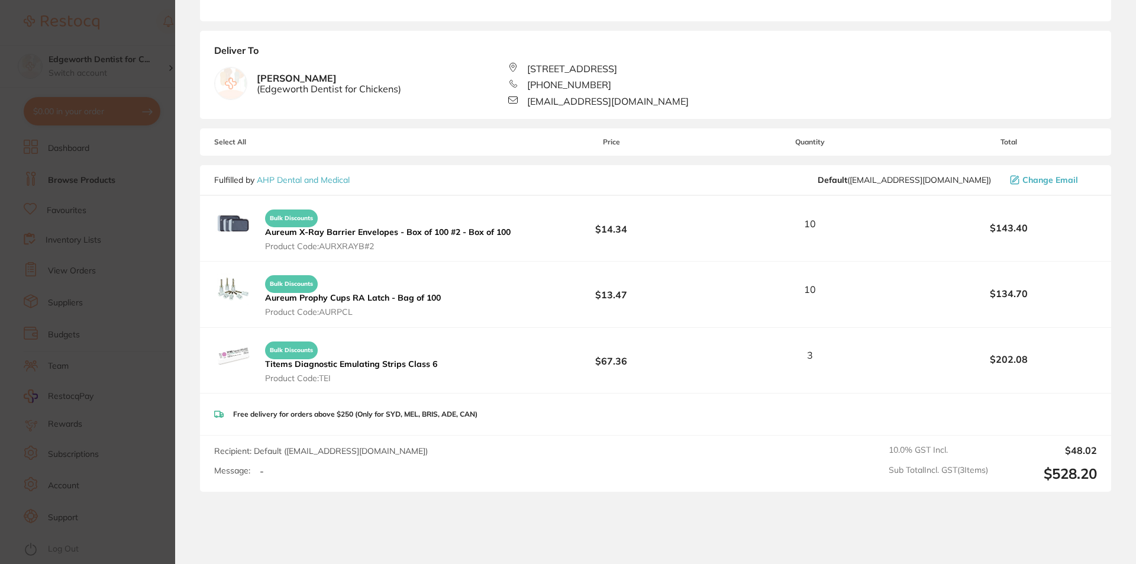
click at [90, 233] on section "Update RRP Set your pre negotiated price for this item. Item Agreed RRP (excl. …" at bounding box center [568, 282] width 1136 height 564
click at [91, 195] on ul "Dashboard Browse Products Favourites Inventory Lists View Orders Suppliers Budg…" at bounding box center [104, 352] width 160 height 424
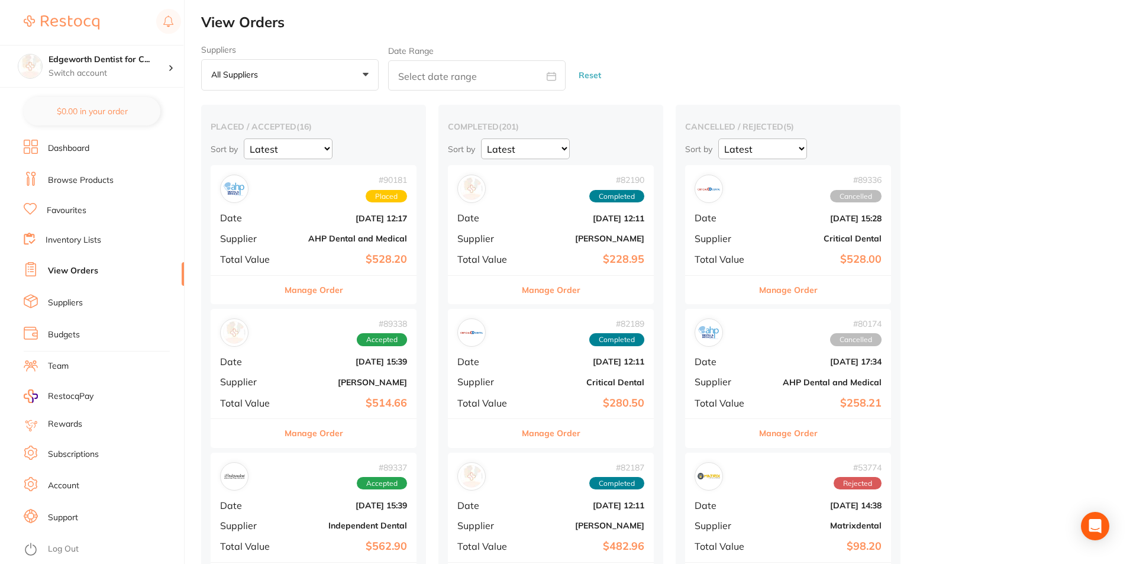
click at [73, 272] on link "View Orders" at bounding box center [73, 271] width 50 height 12
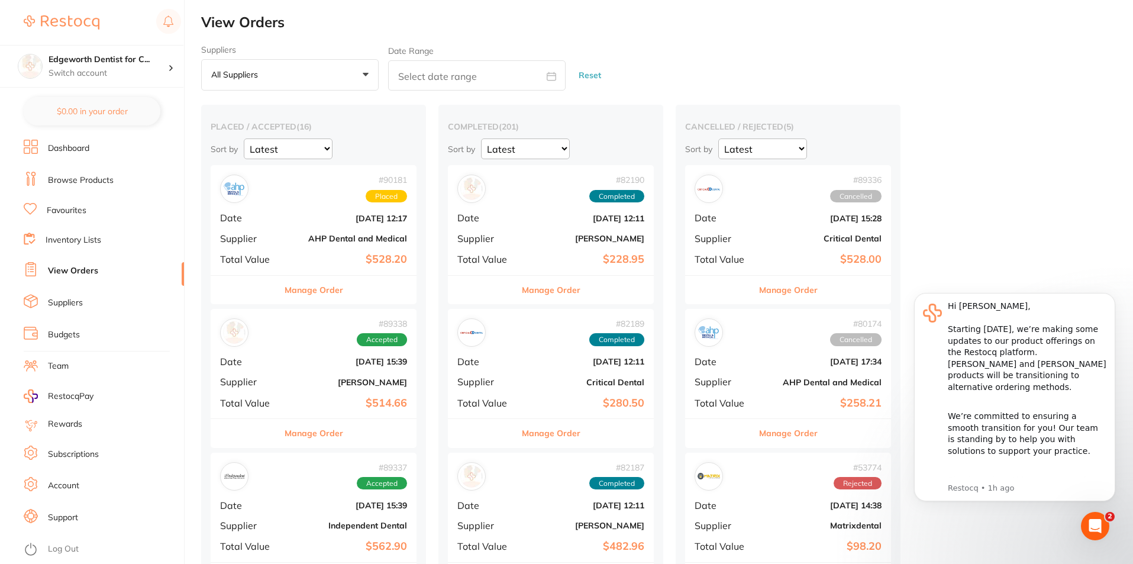
click at [327, 289] on button "Manage Order" at bounding box center [314, 290] width 59 height 28
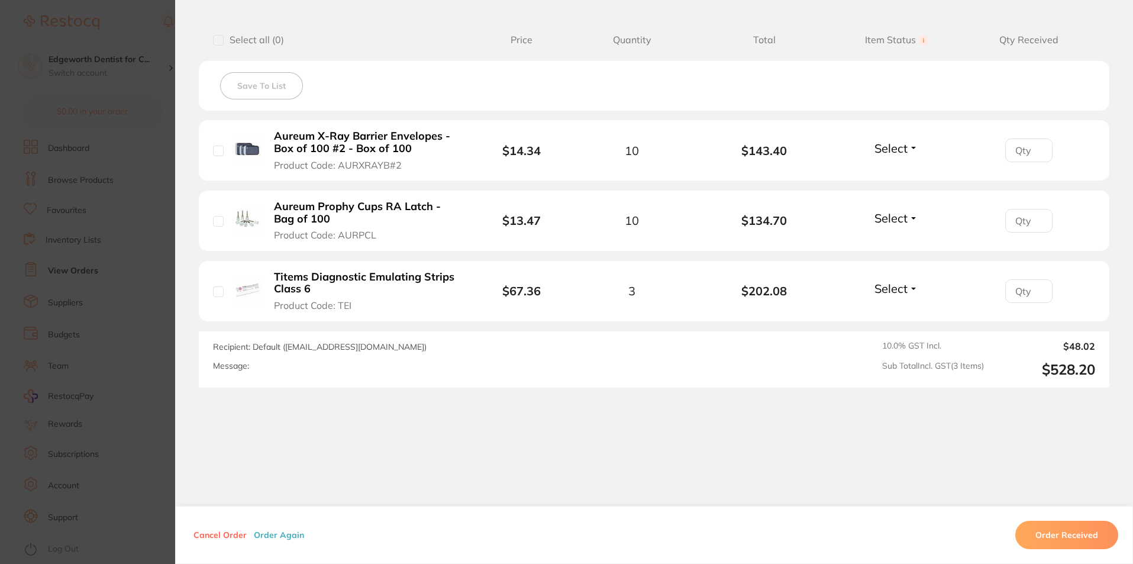
click at [222, 533] on button "Cancel Order" at bounding box center [220, 535] width 60 height 11
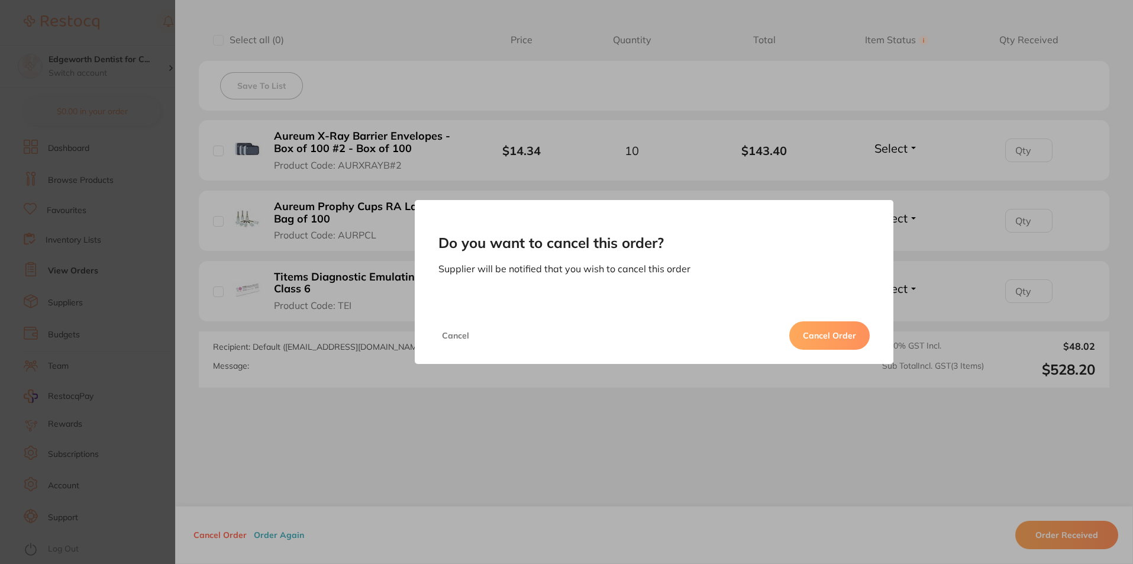
click at [837, 342] on button "Cancel Order" at bounding box center [829, 335] width 80 height 28
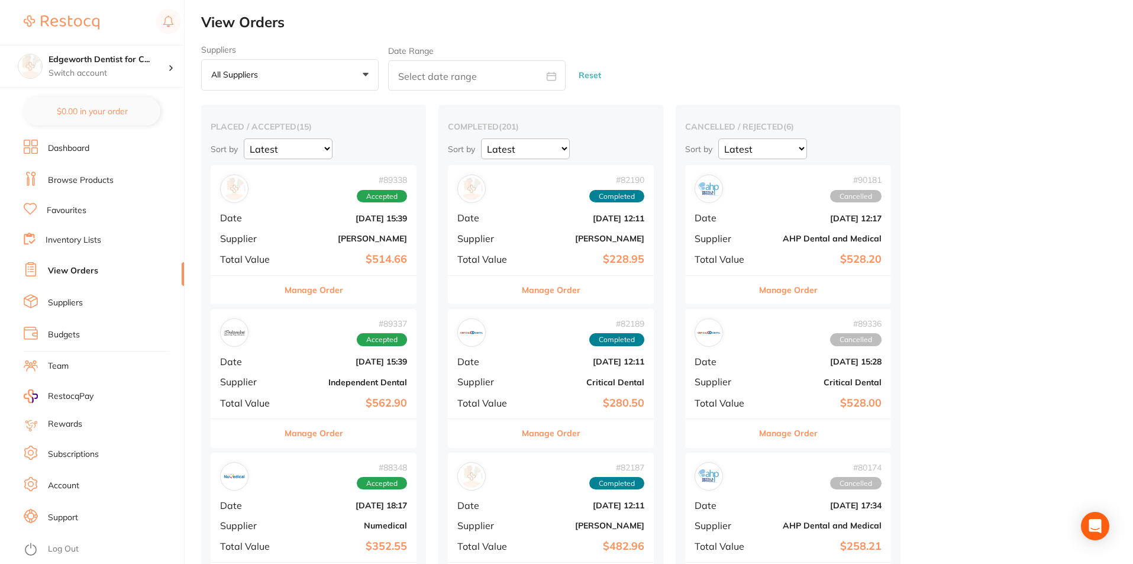
click at [805, 291] on button "Manage Order" at bounding box center [788, 290] width 59 height 28
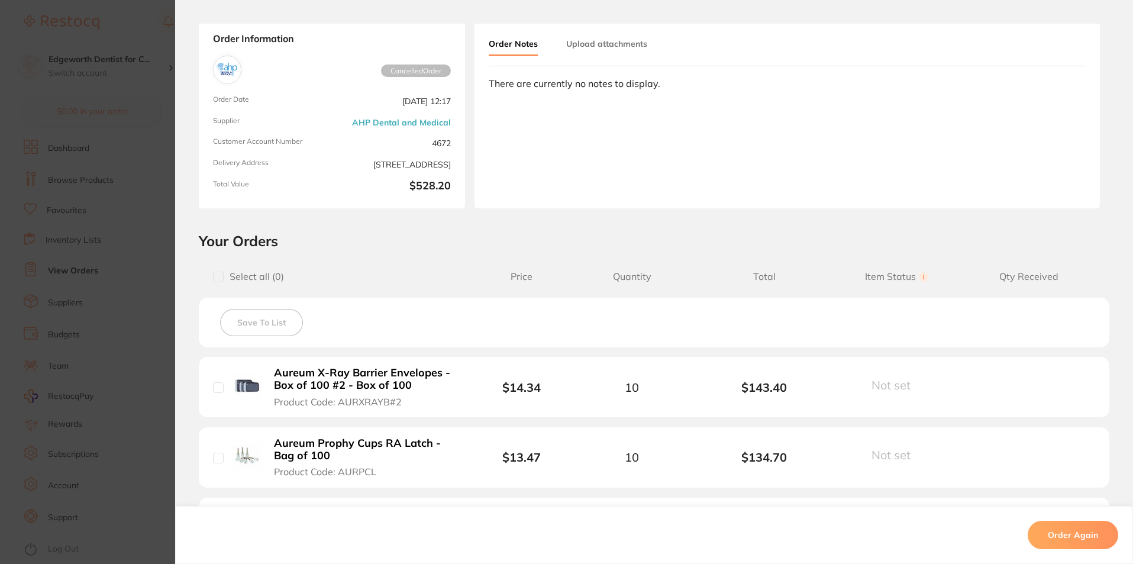
click at [1087, 545] on button "Order Again" at bounding box center [1073, 535] width 91 height 28
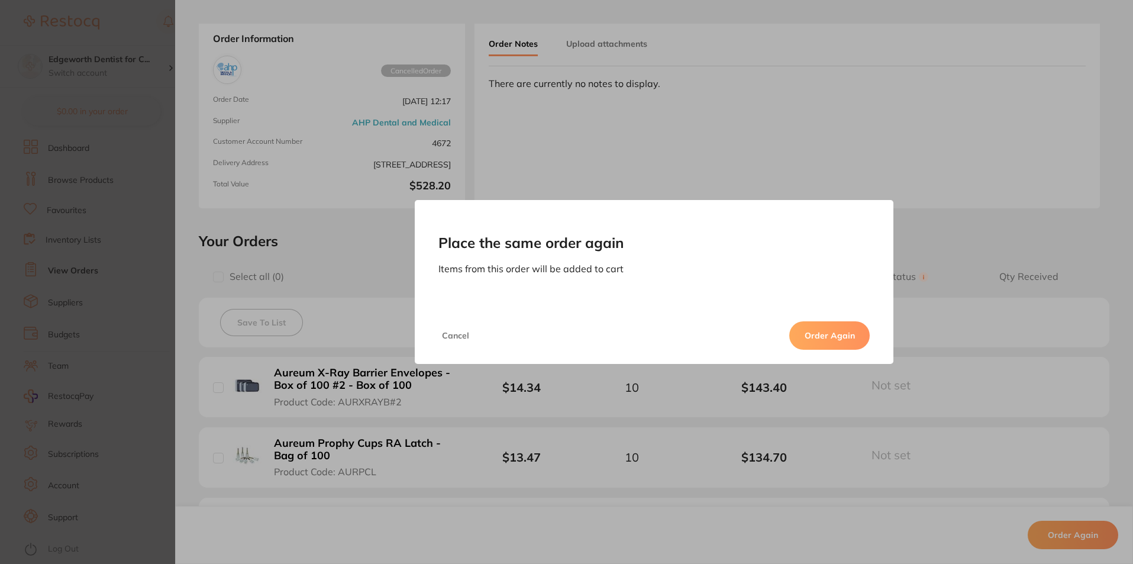
click at [846, 338] on button "Order Again" at bounding box center [829, 335] width 80 height 28
checkbox input "false"
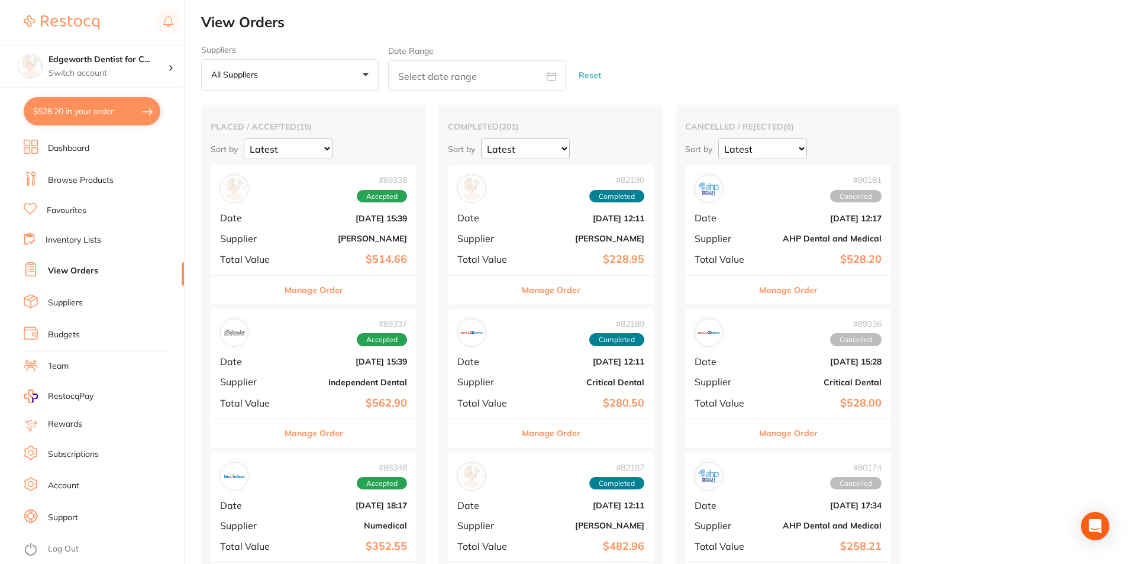
click at [69, 182] on link "Browse Products" at bounding box center [81, 181] width 66 height 12
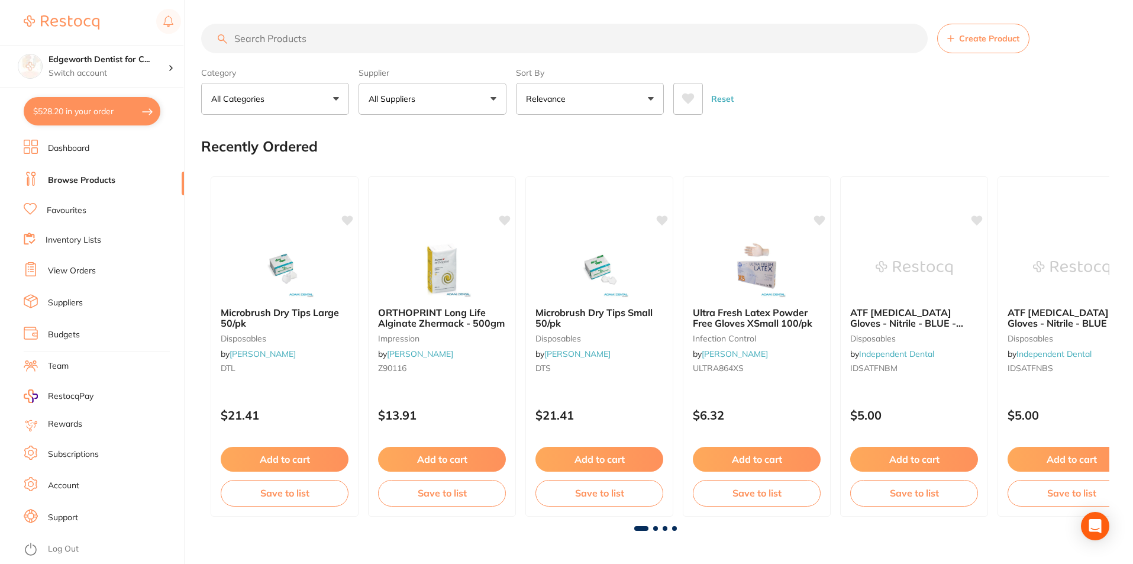
click at [289, 39] on input "search" at bounding box center [564, 39] width 727 height 30
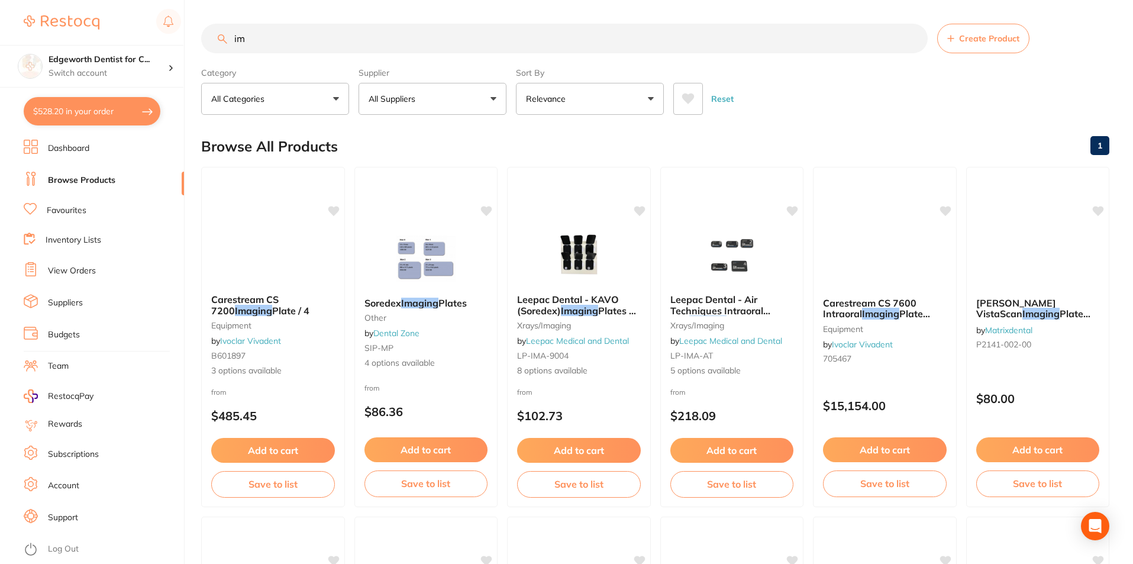
type input "i"
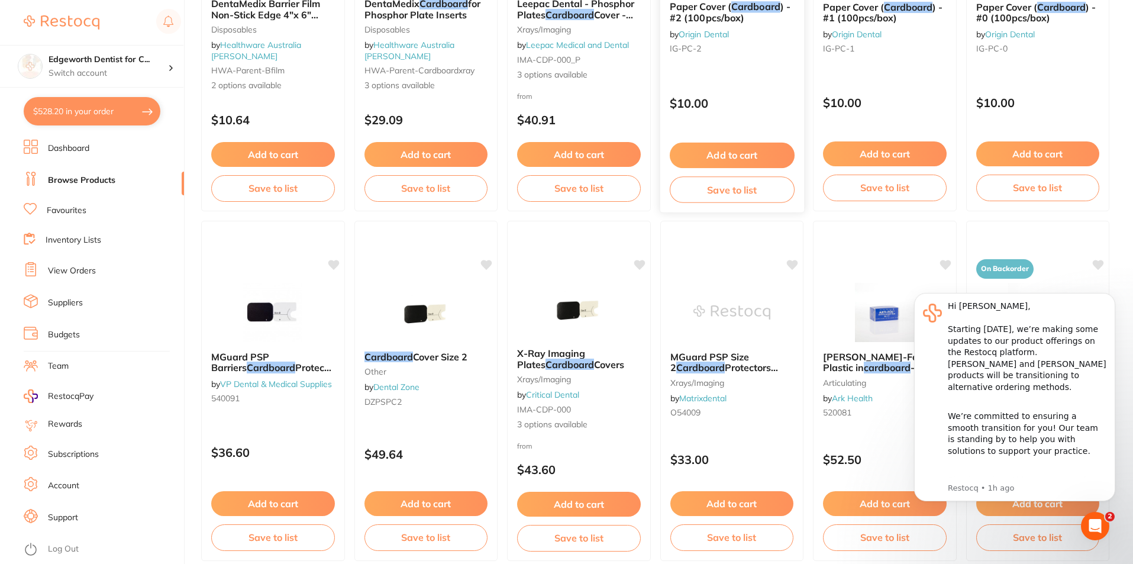
scroll to position [651, 0]
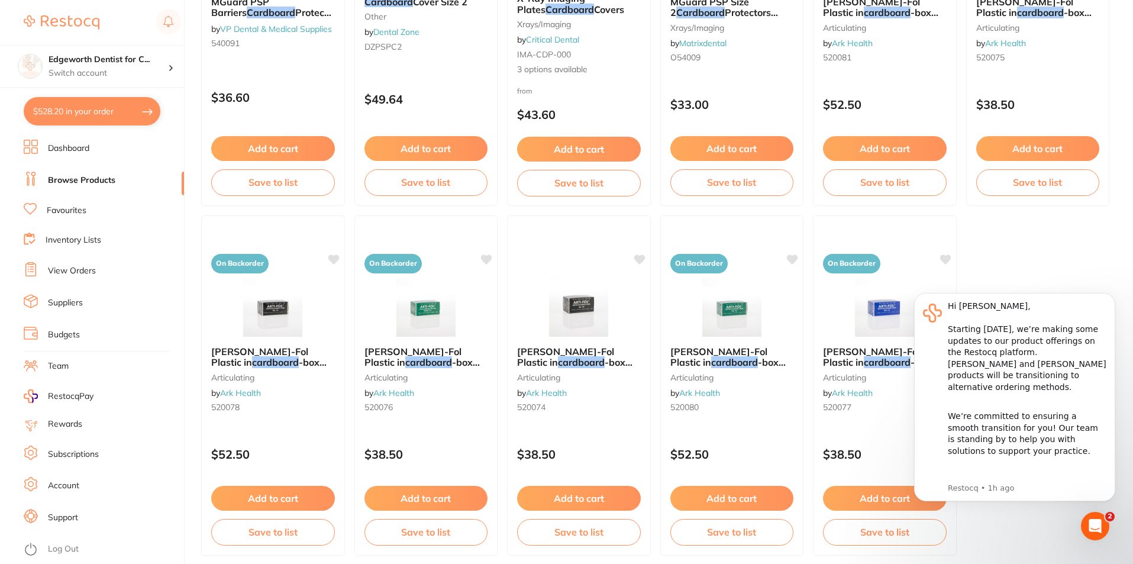
type input "cardboard"
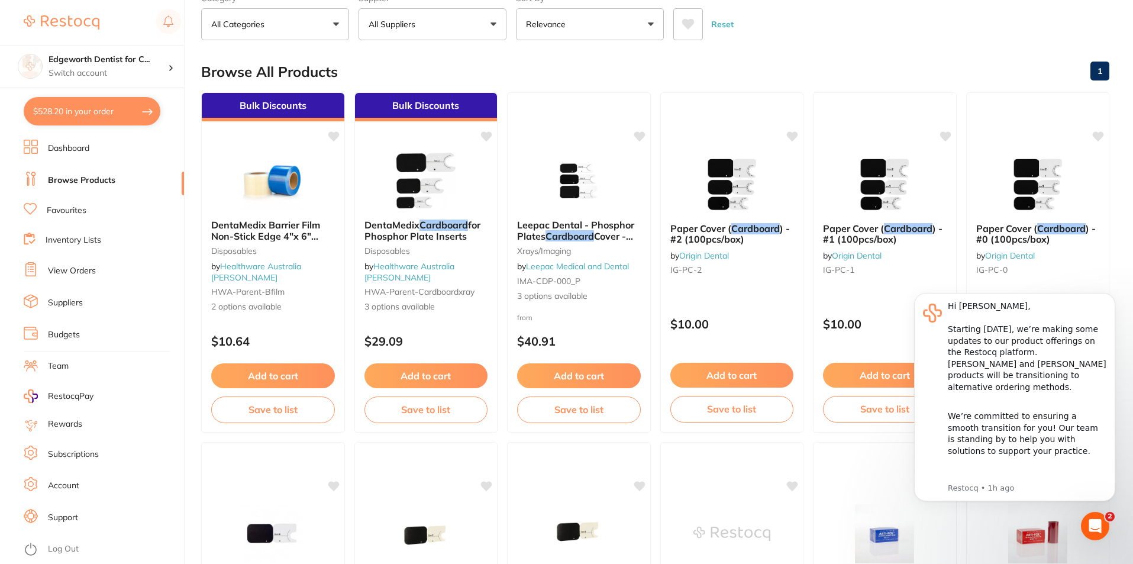
scroll to position [0, 0]
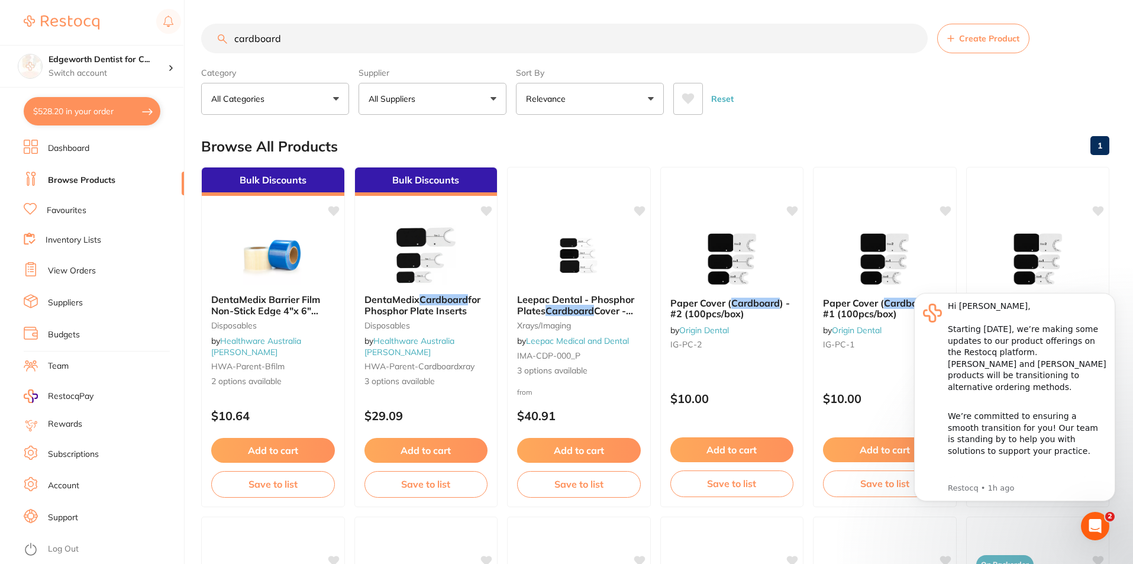
click at [413, 90] on button "All Suppliers" at bounding box center [433, 99] width 148 height 32
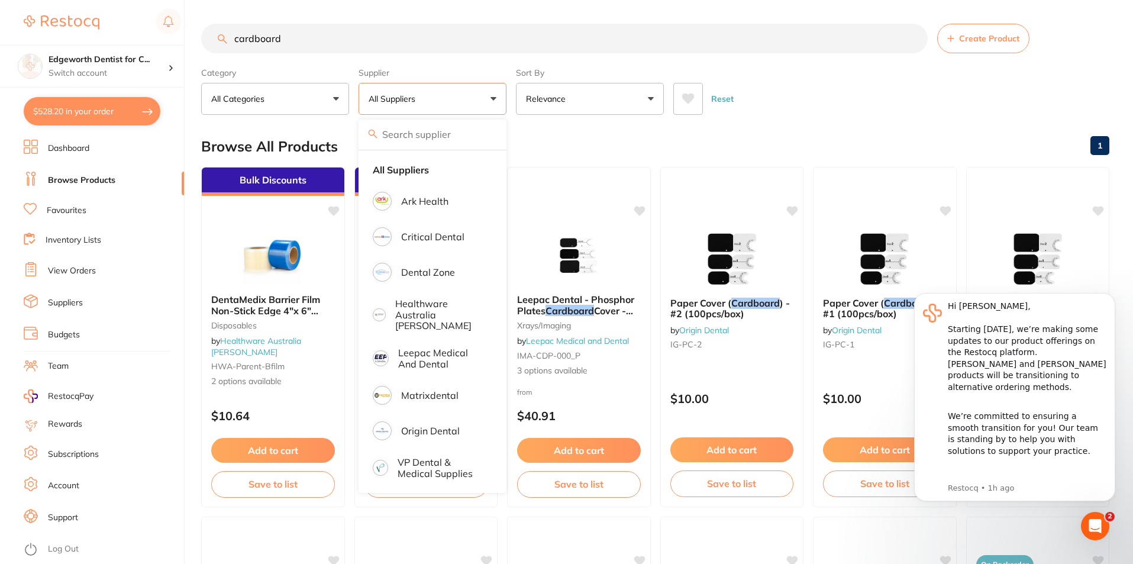
click at [738, 151] on div "Browse All Products 1" at bounding box center [655, 147] width 908 height 40
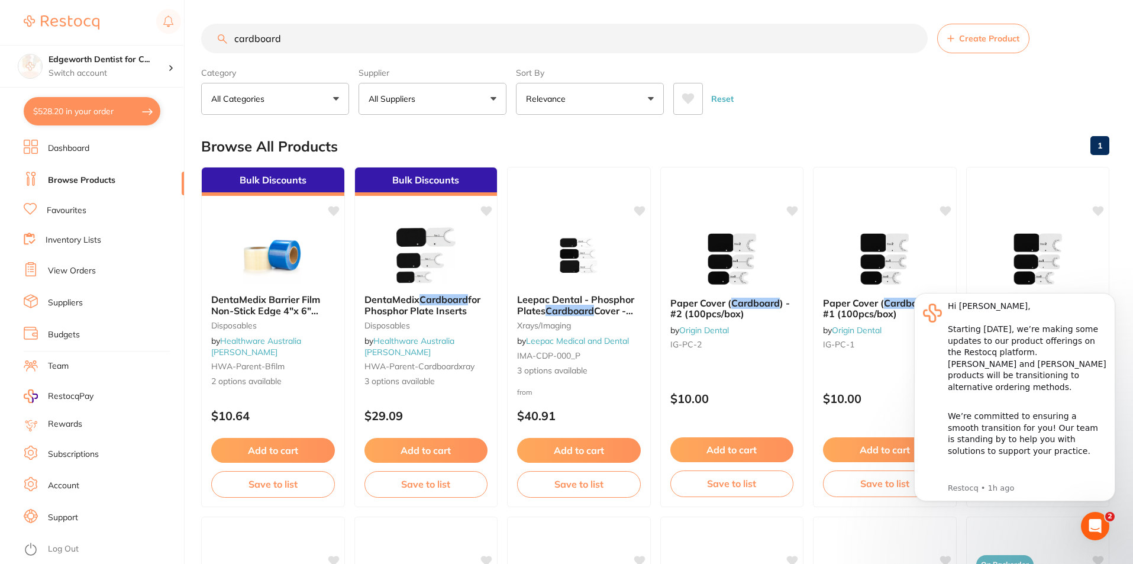
drag, startPoint x: 369, startPoint y: 22, endPoint x: 322, endPoint y: 40, distance: 50.8
drag, startPoint x: 322, startPoint y: 40, endPoint x: 38, endPoint y: 0, distance: 286.3
click at [38, 0] on div "$528.20 Edgeworth Dentist for C... Switch account Edgeworth Dentist for Chicken…" at bounding box center [566, 282] width 1133 height 564
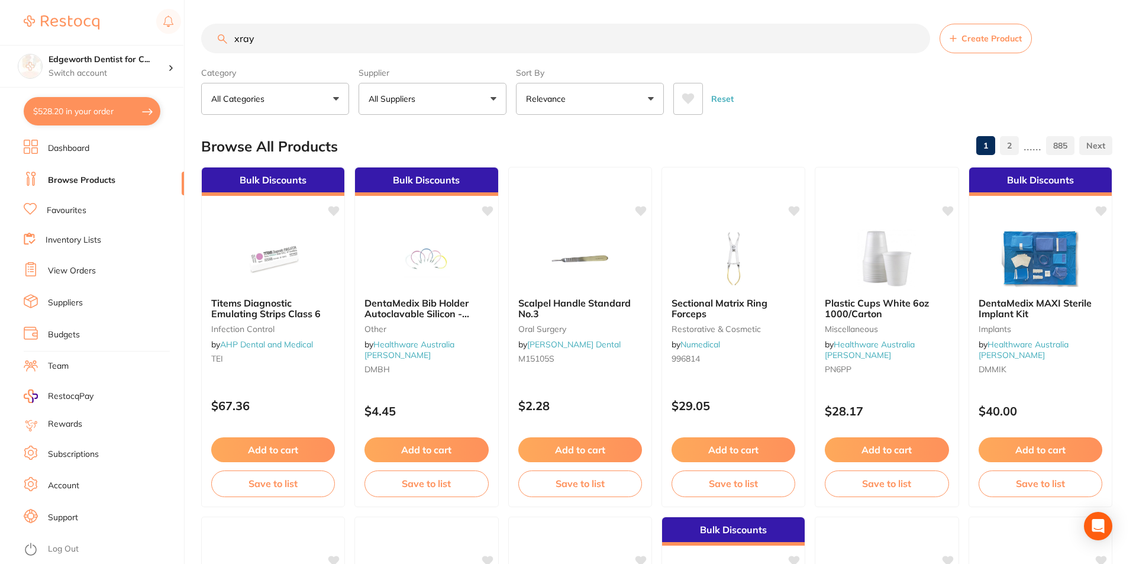
type input "xray"
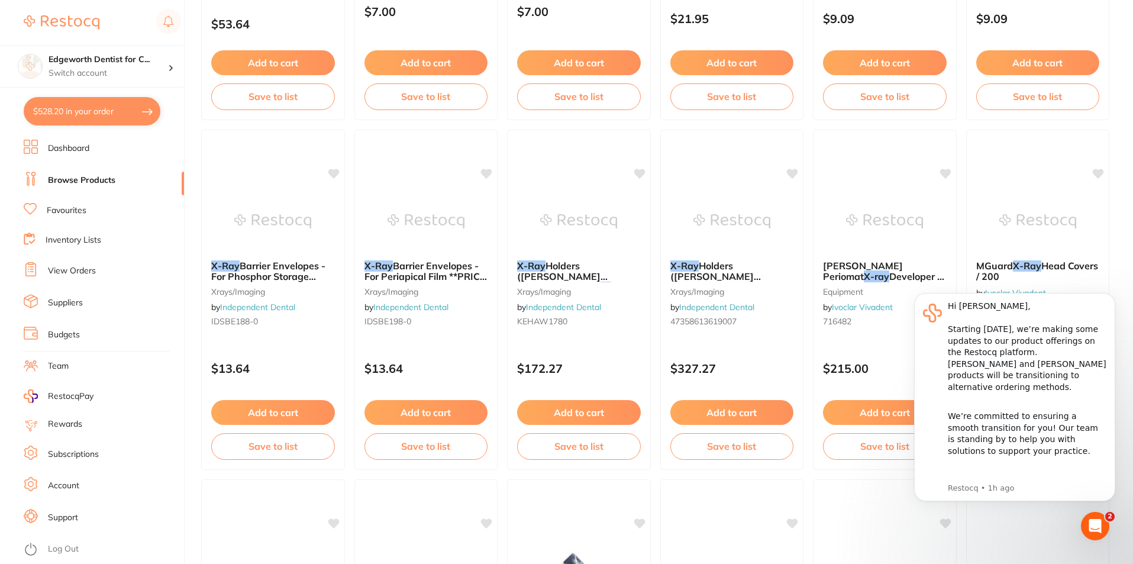
scroll to position [2802, 0]
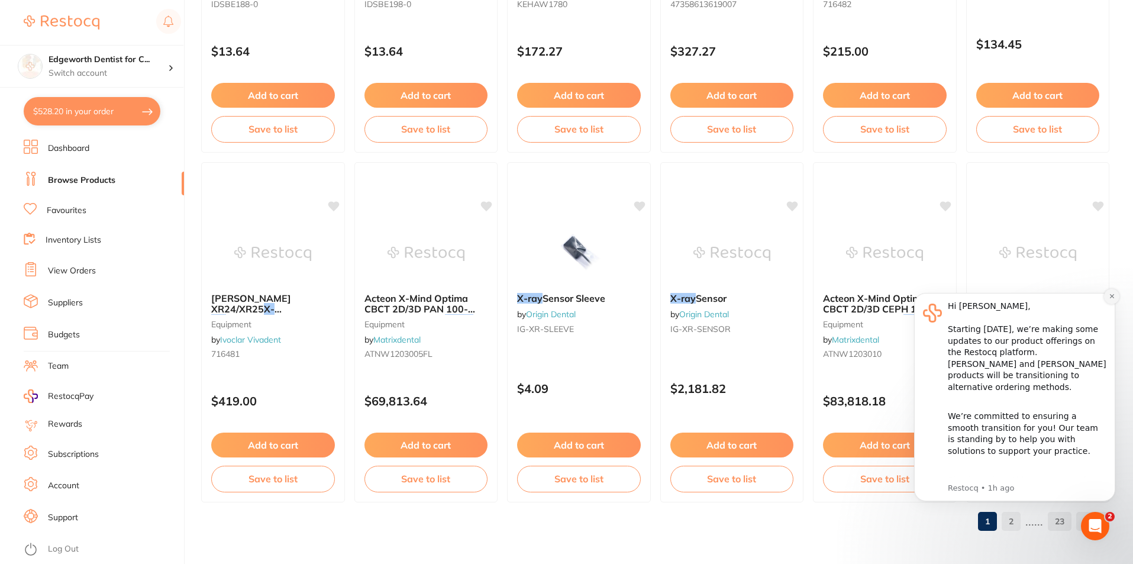
click at [1112, 295] on icon "Dismiss notification" at bounding box center [1111, 296] width 4 height 4
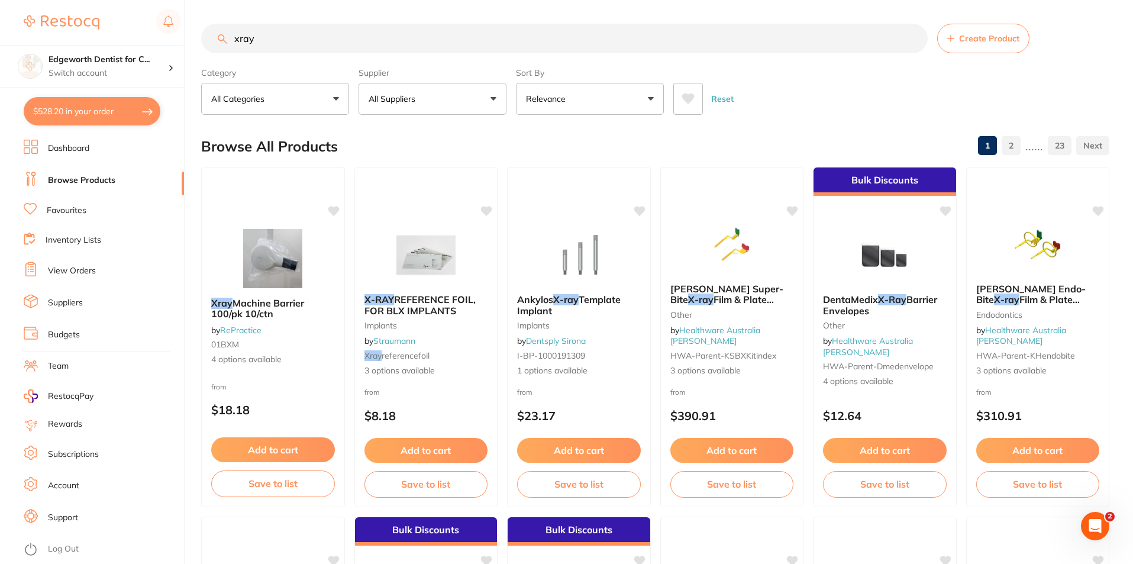
scroll to position [0, 0]
drag, startPoint x: 279, startPoint y: 48, endPoint x: 70, endPoint y: 33, distance: 209.4
click at [70, 33] on div "$528.20 Edgeworth Dentist for C... Switch account Edgeworth Dentist for Chicken…" at bounding box center [566, 282] width 1133 height 564
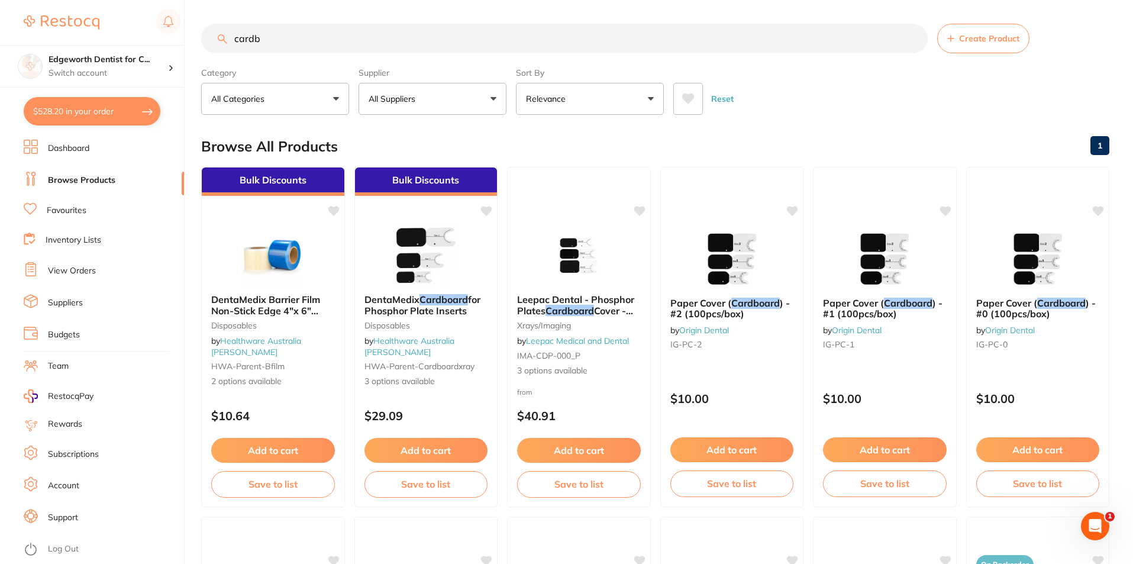
type input "card"
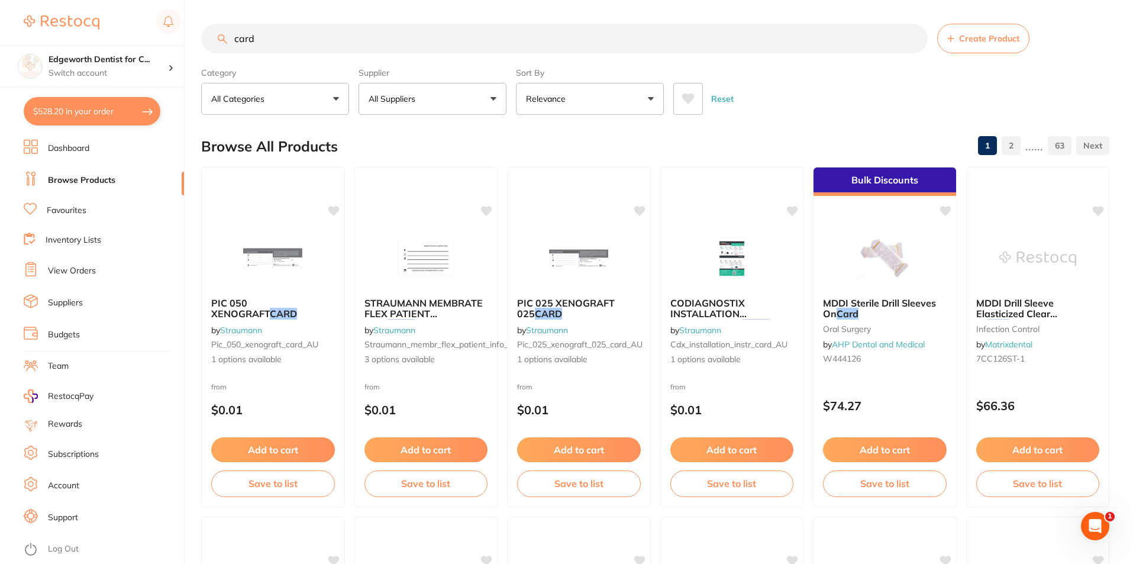
drag, startPoint x: 286, startPoint y: 36, endPoint x: 95, endPoint y: 12, distance: 192.6
click at [95, 12] on div "$528.20 Edgeworth Dentist for C... Switch account Edgeworth Dentist for Chicken…" at bounding box center [566, 282] width 1133 height 564
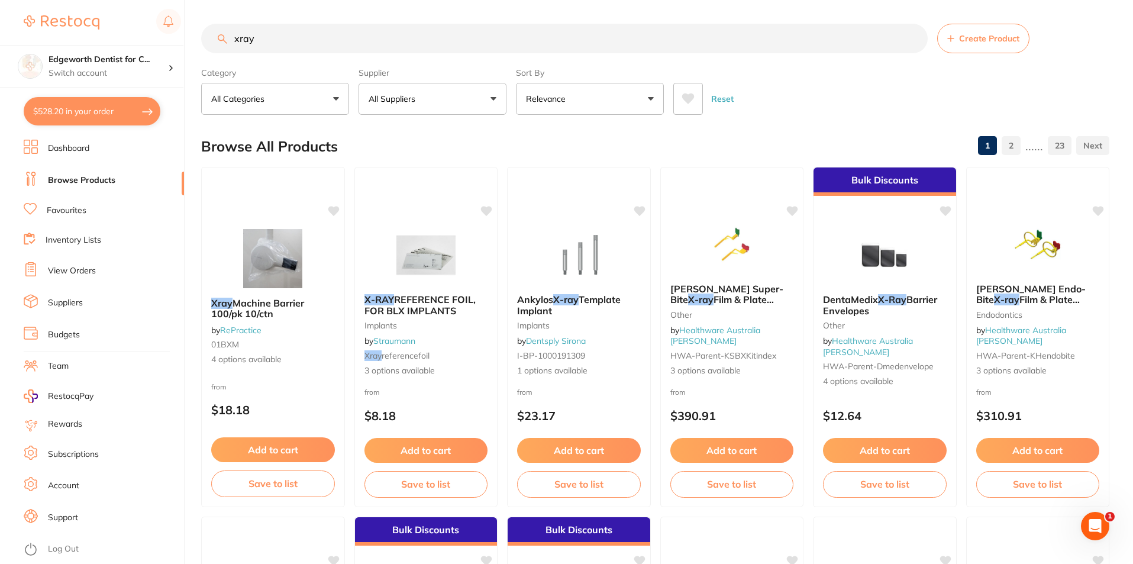
type input "xray"
click at [444, 93] on button "All Suppliers" at bounding box center [433, 99] width 148 height 32
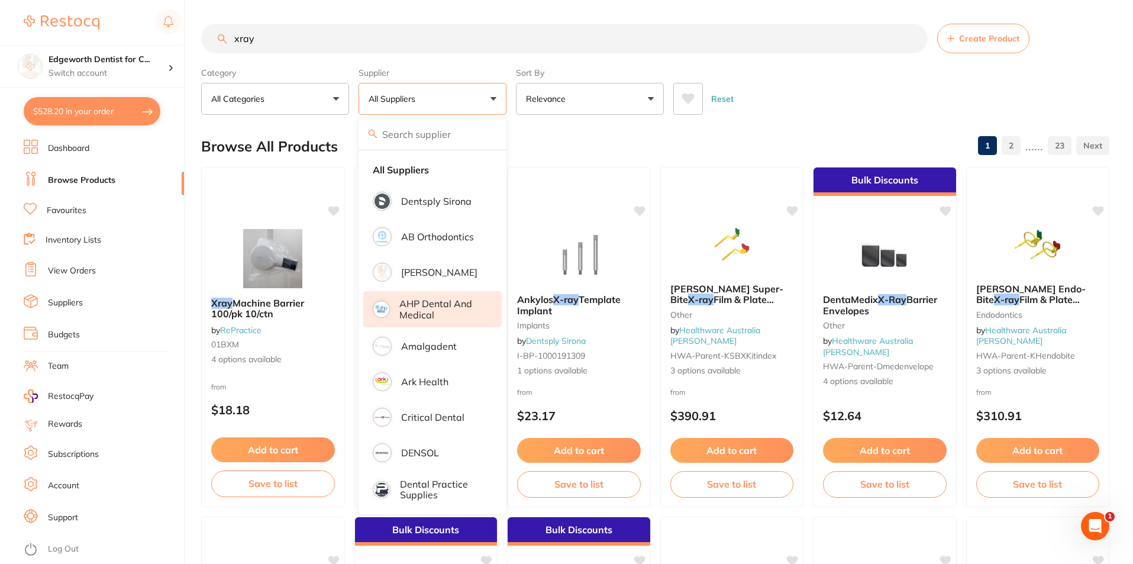
click at [430, 305] on p "AHP Dental and Medical" at bounding box center [442, 309] width 86 height 22
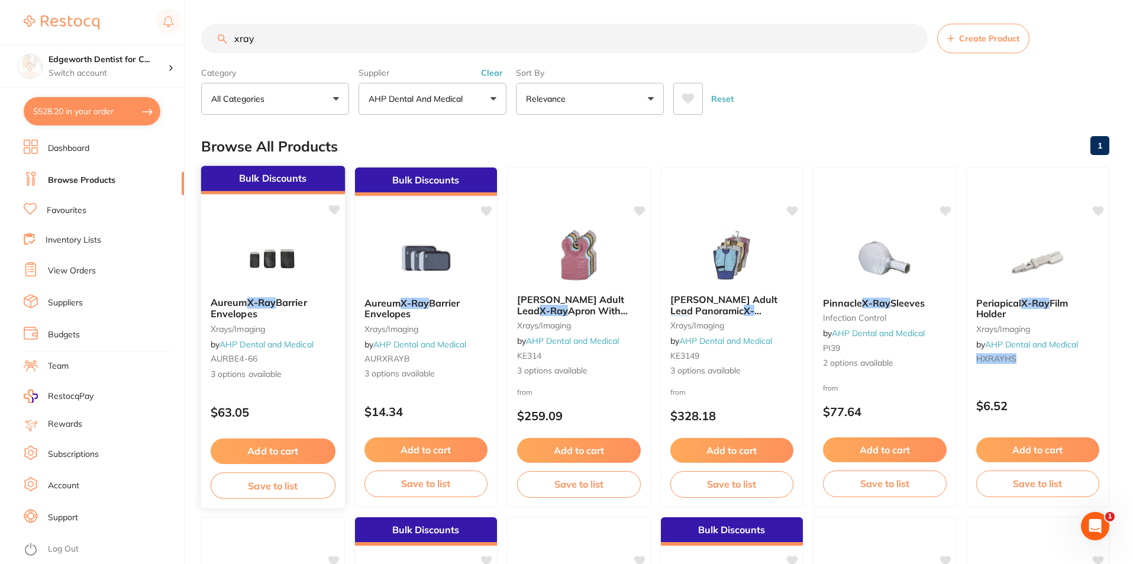
click at [289, 303] on span "Barrier Envelopes" at bounding box center [259, 307] width 96 height 23
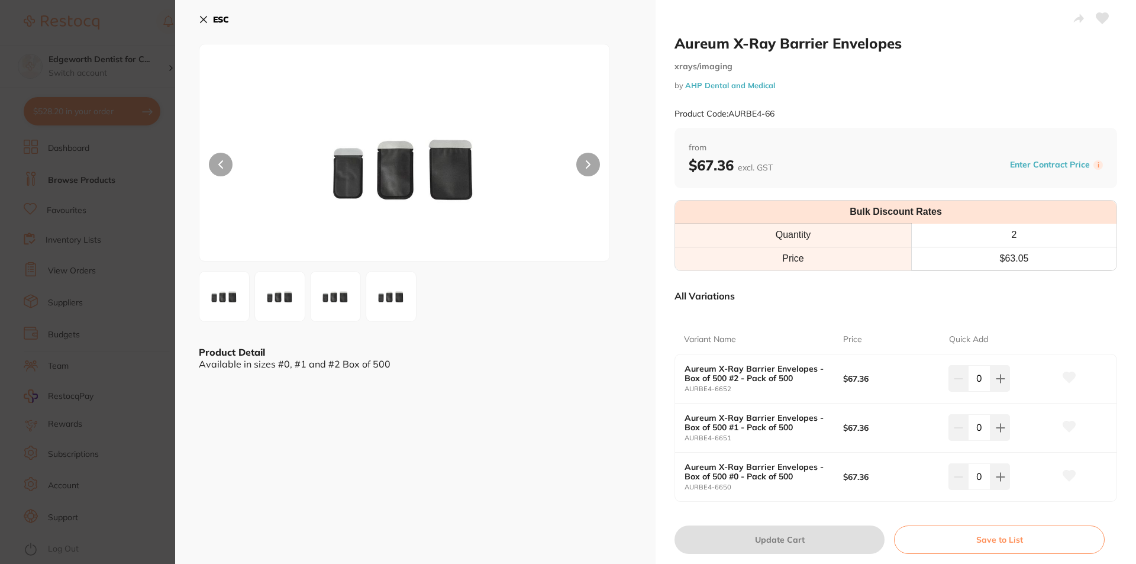
click at [205, 18] on icon at bounding box center [204, 20] width 7 height 7
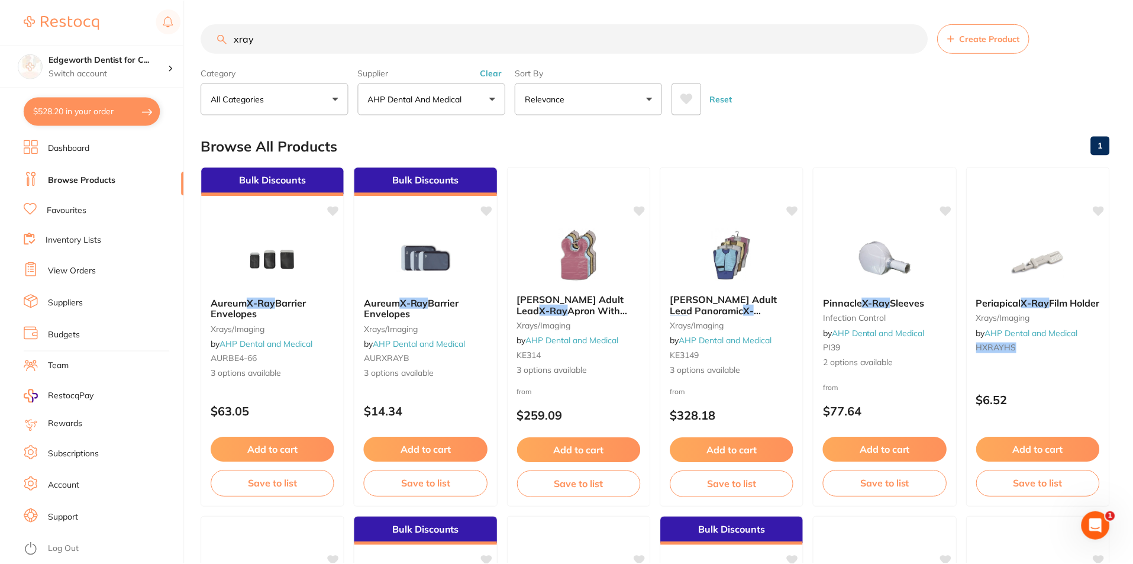
scroll to position [1, 0]
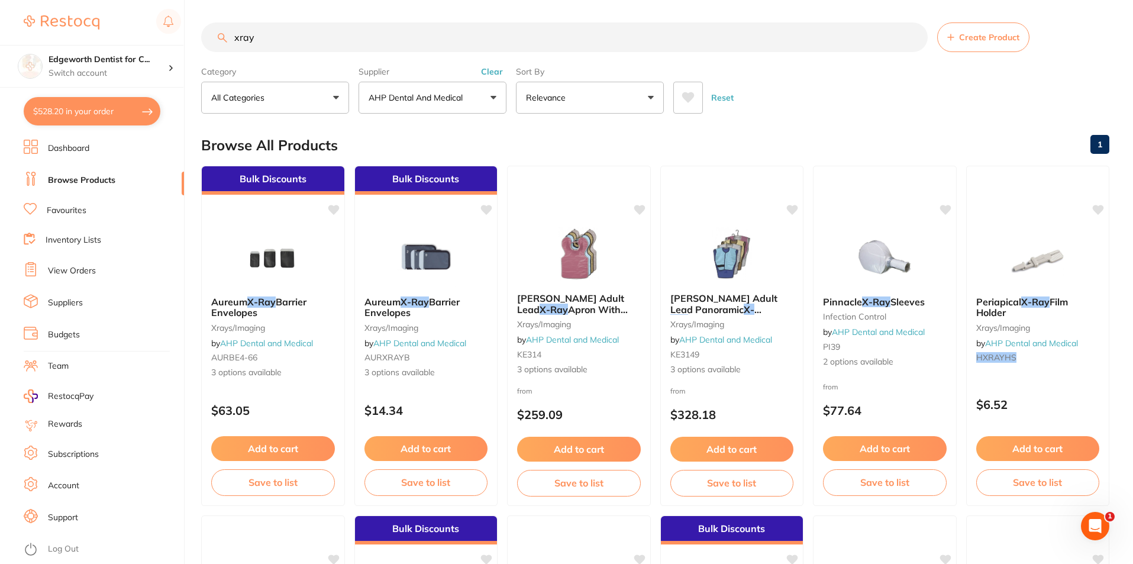
drag, startPoint x: 389, startPoint y: 45, endPoint x: 118, endPoint y: 23, distance: 271.9
click at [134, 33] on div "$528.20 Edgeworth Dentist for C... Switch account Edgeworth Dentist for Chicken…" at bounding box center [566, 281] width 1133 height 564
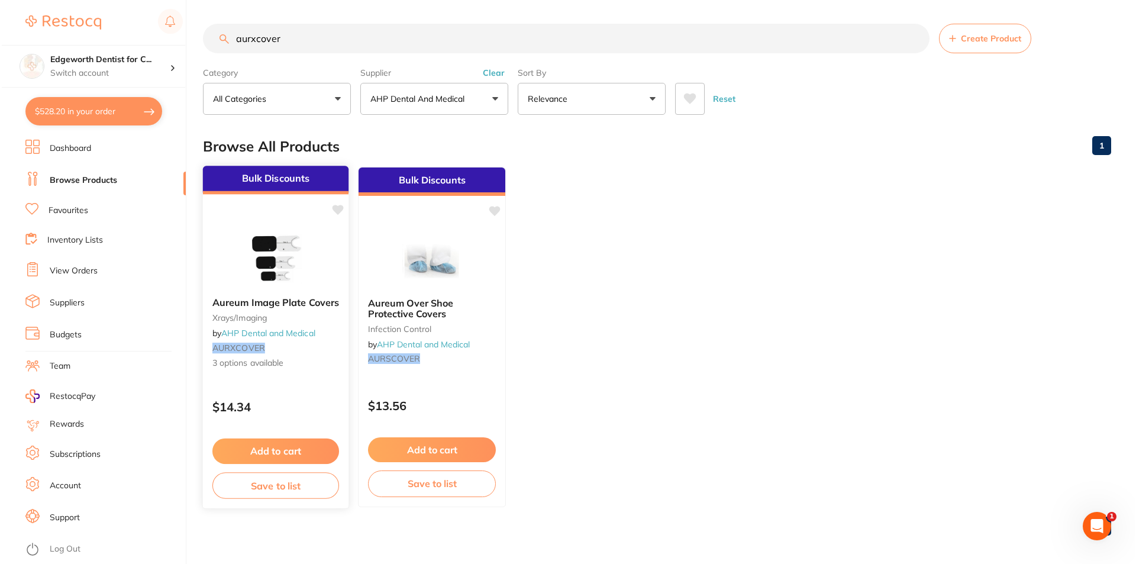
scroll to position [0, 0]
type input "aurxcover"
click at [304, 306] on span "Aureum Image Plate Covers" at bounding box center [274, 302] width 127 height 12
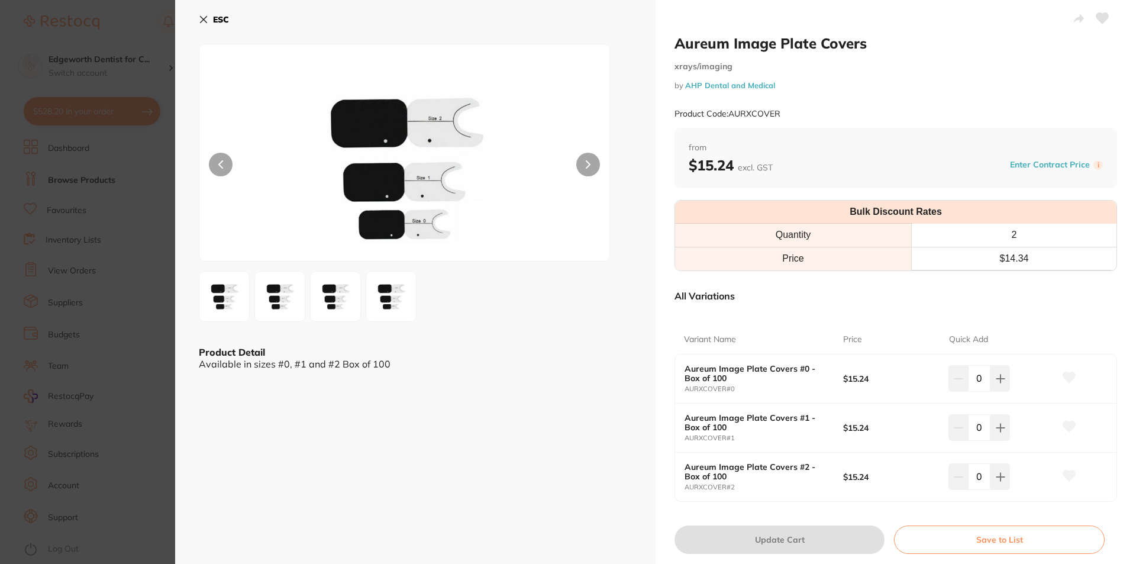
click at [964, 473] on div "0" at bounding box center [979, 476] width 62 height 26
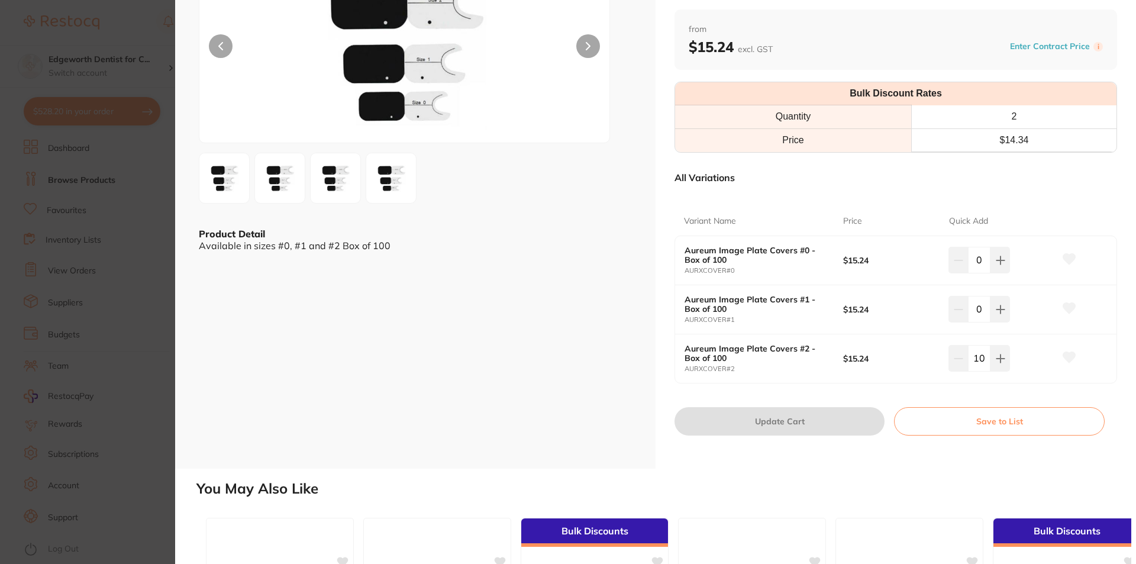
type input "10"
click at [1107, 382] on div "Aureum Image Plate Covers #2 - Box of 100 AURXCOVER#2 $15.24 10" at bounding box center [895, 358] width 441 height 49
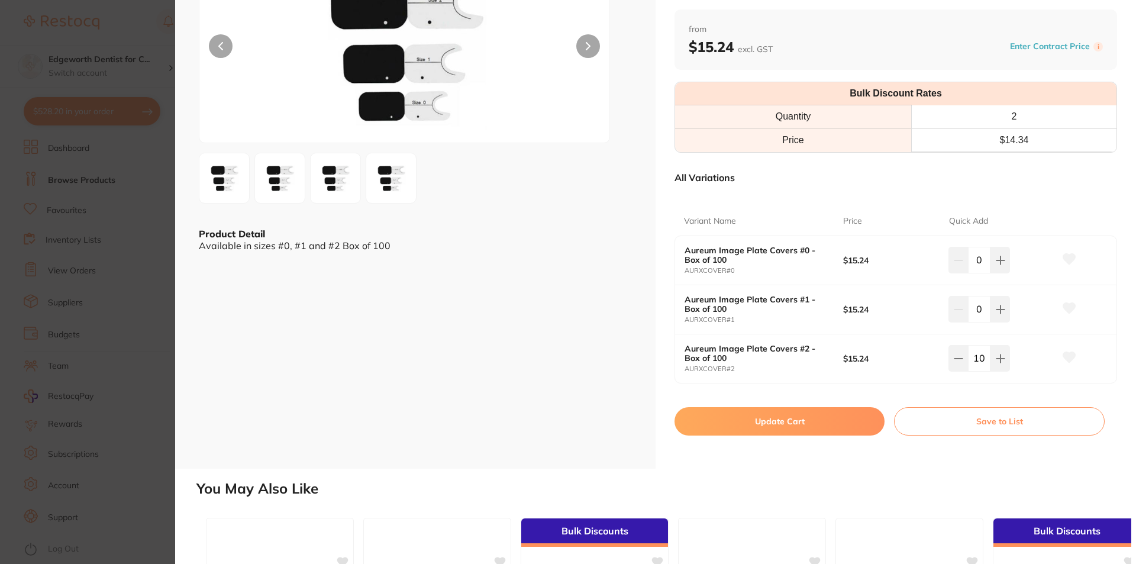
click at [813, 424] on button "Update Cart" at bounding box center [780, 421] width 210 height 28
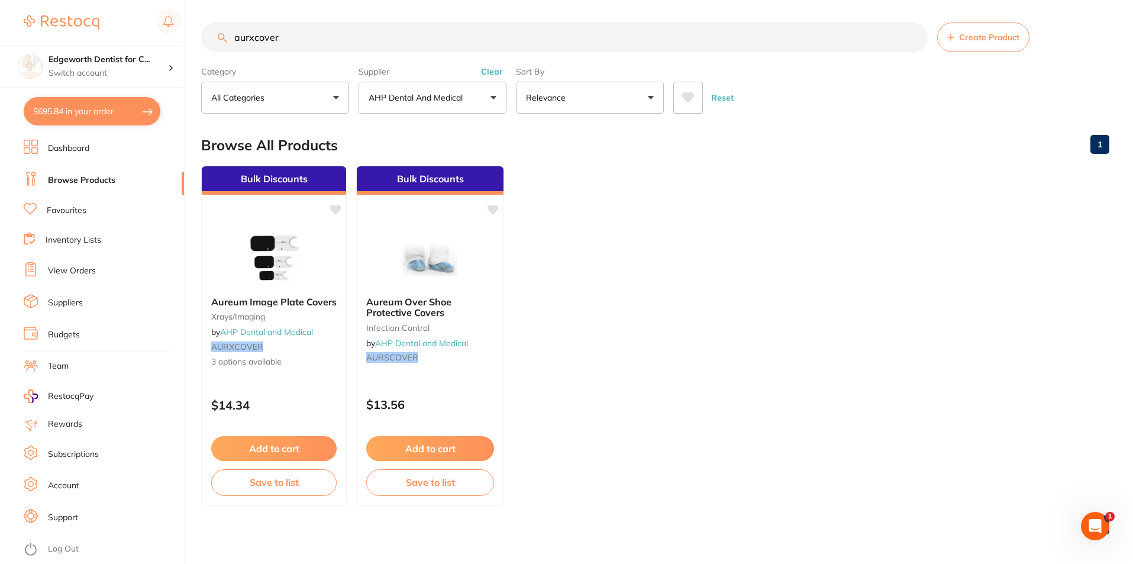
type input "1"
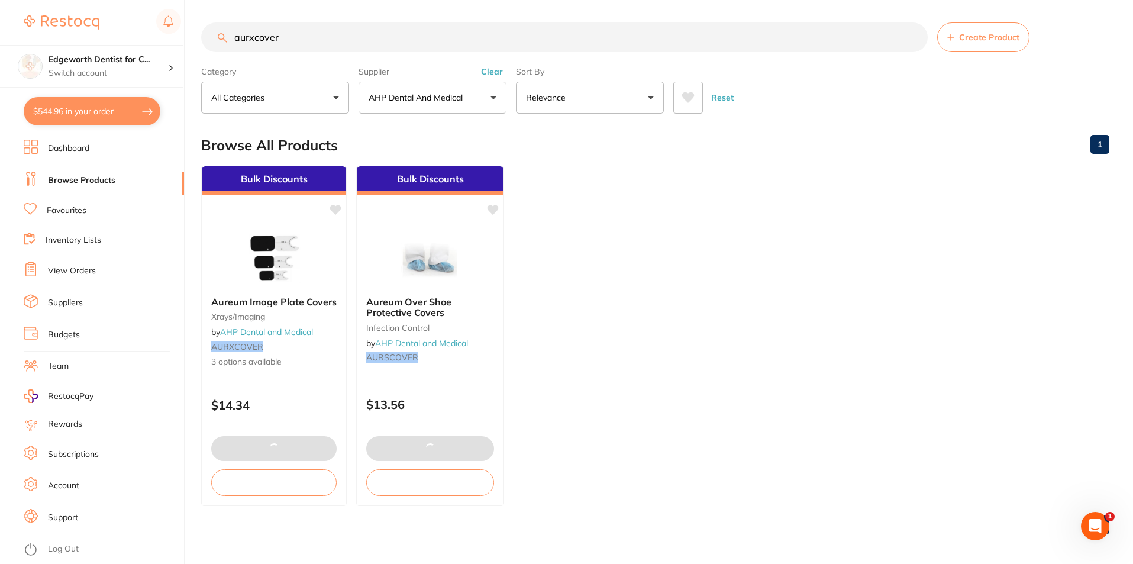
click at [66, 118] on button "$544.96 in your order" at bounding box center [92, 111] width 137 height 28
checkbox input "true"
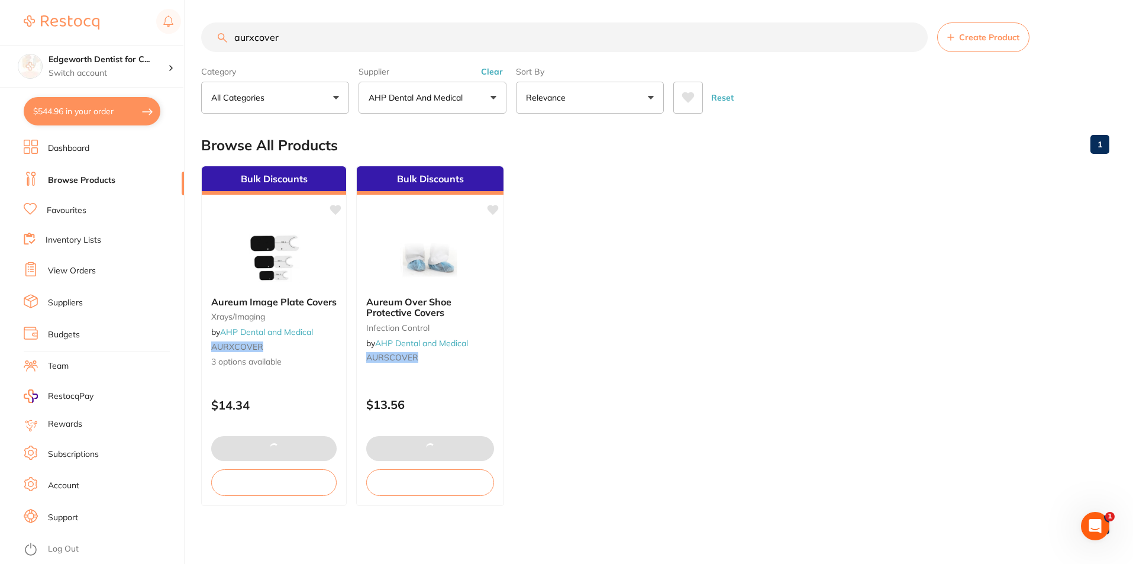
checkbox input "true"
type input "10"
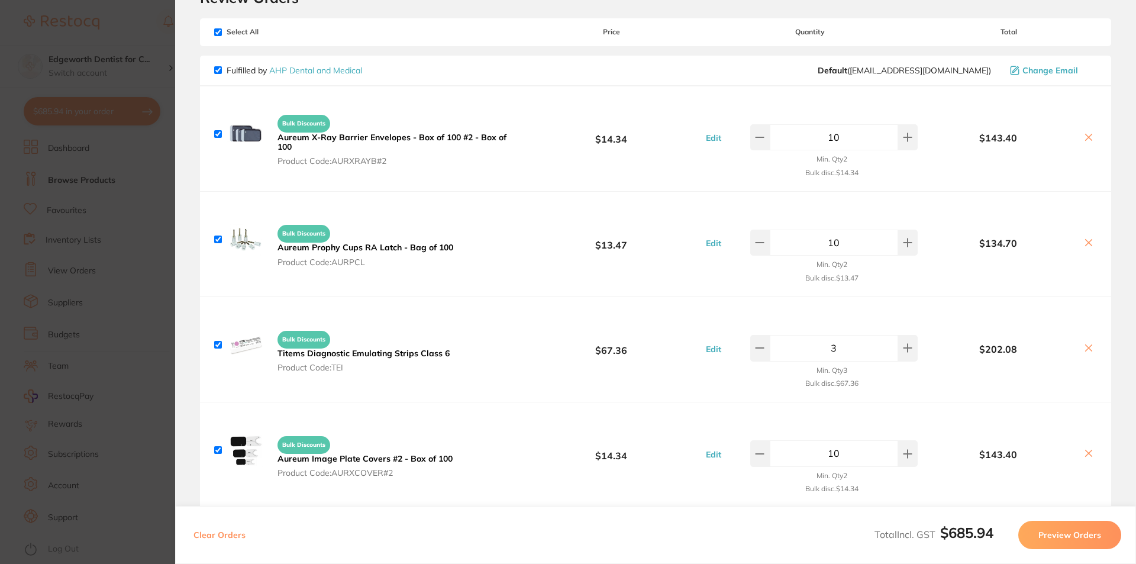
scroll to position [118, 0]
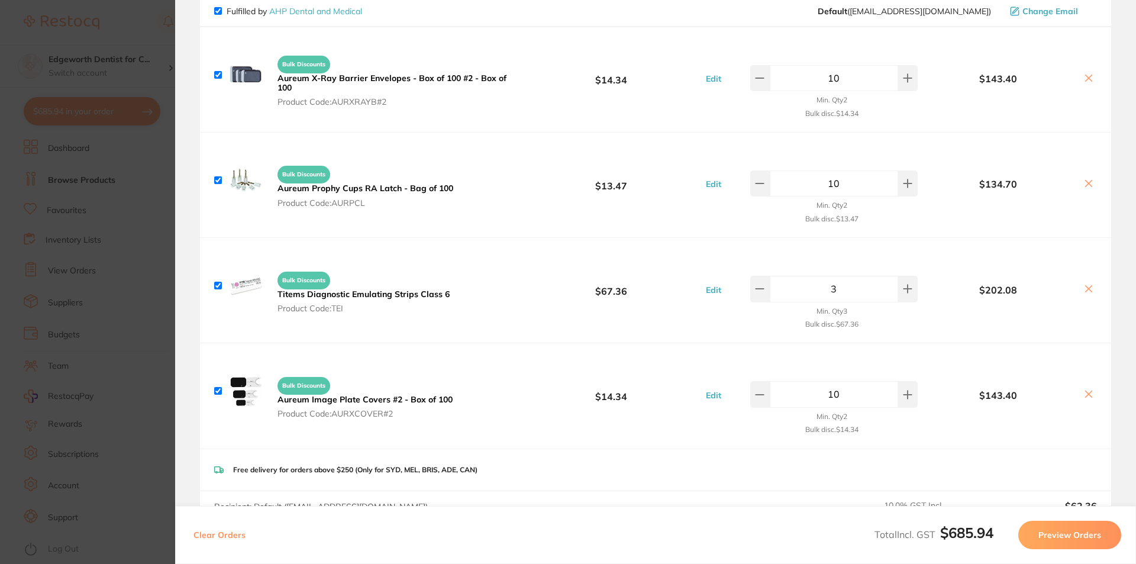
click at [1089, 538] on button "Preview Orders" at bounding box center [1069, 535] width 103 height 28
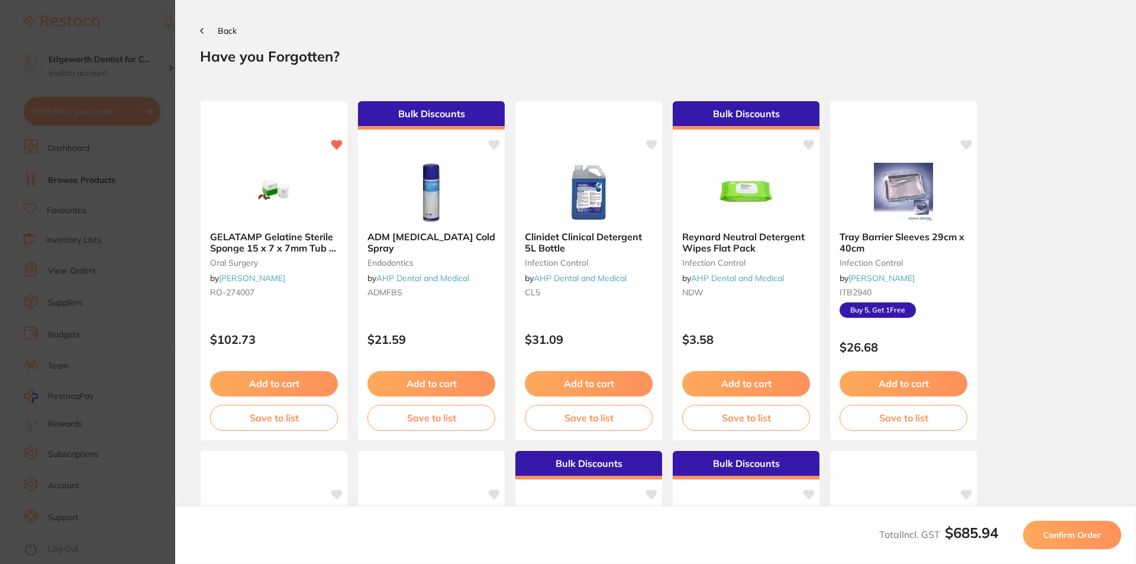
scroll to position [0, 0]
click at [1045, 531] on span "Confirm Order" at bounding box center [1072, 535] width 58 height 11
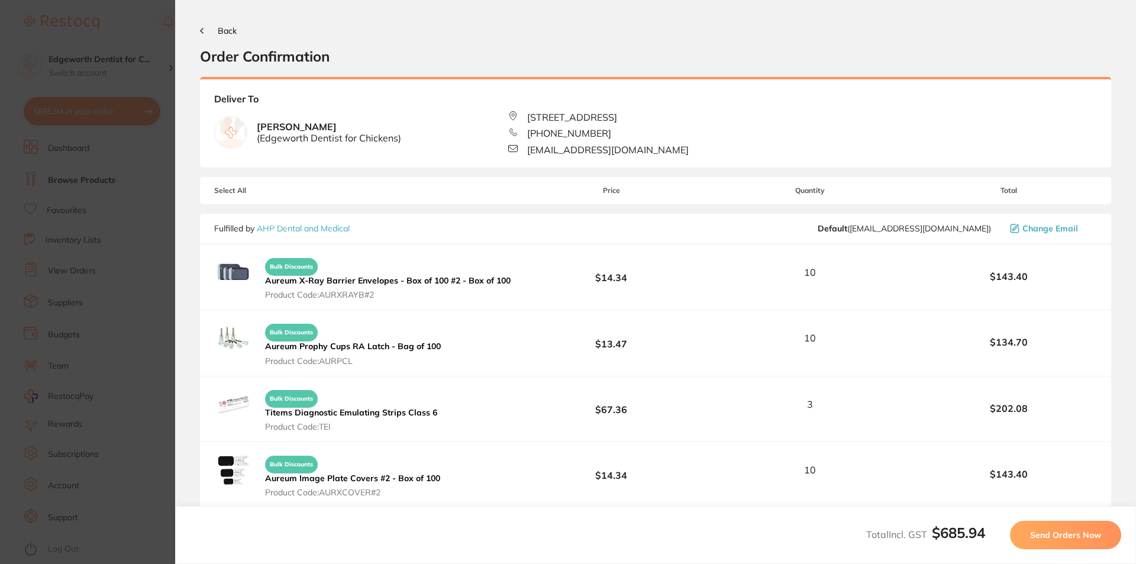
click at [1050, 528] on button "Send Orders Now" at bounding box center [1065, 535] width 111 height 28
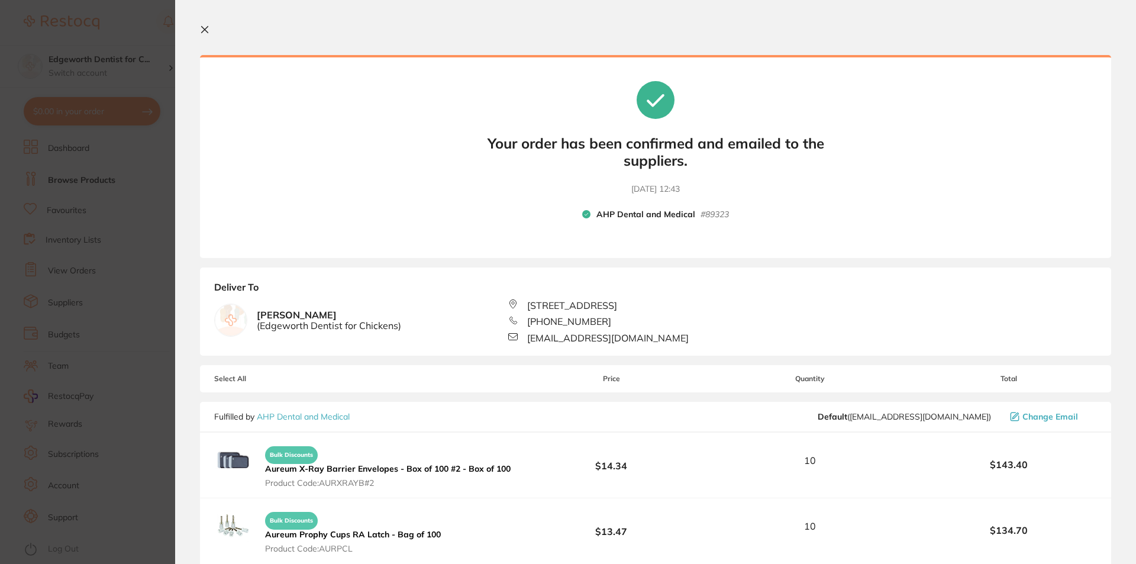
click at [214, 38] on section "Your orders are being processed and we will notify you once we have placed the …" at bounding box center [655, 282] width 961 height 564
click at [199, 34] on section "Your orders are being processed and we will notify you once we have placed the …" at bounding box center [655, 282] width 961 height 564
click at [216, 28] on div at bounding box center [655, 30] width 911 height 11
